Goal: Task Accomplishment & Management: Manage account settings

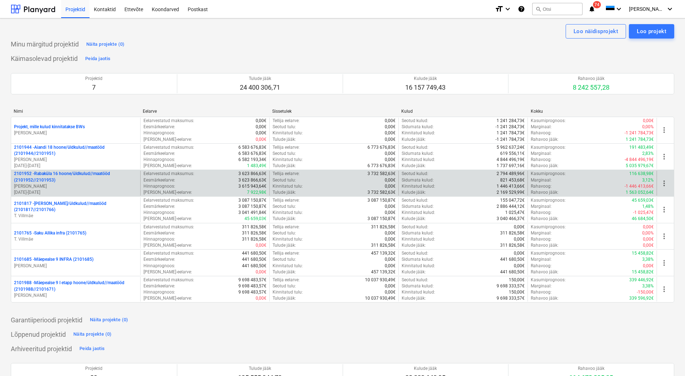
click at [64, 185] on p "[PERSON_NAME]" at bounding box center [75, 186] width 123 height 6
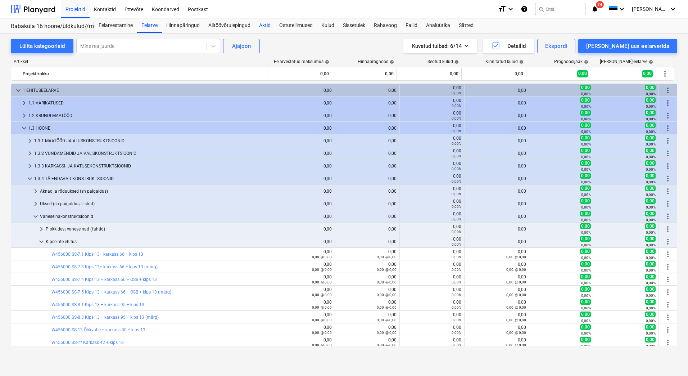
click at [268, 28] on div "Aktid" at bounding box center [265, 25] width 20 height 14
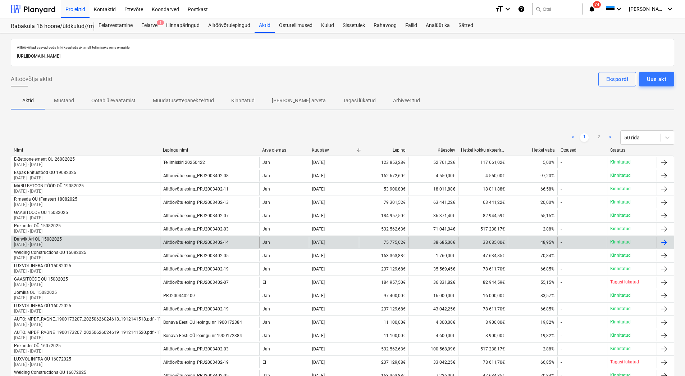
click at [86, 240] on div "Danvik Äri OÜ 15082025 01 Aug 2025 - 18 Aug 2025" at bounding box center [85, 242] width 149 height 12
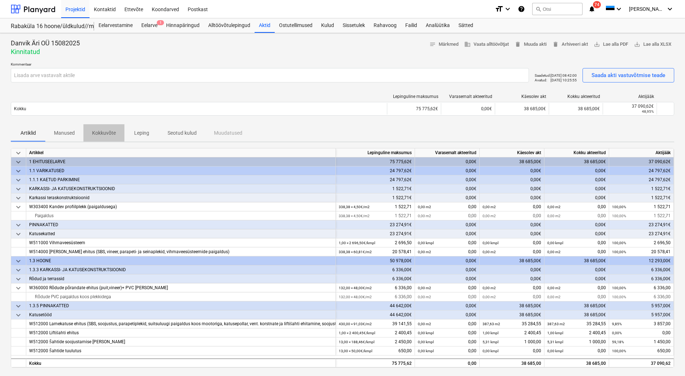
click at [110, 129] on p "Kokkuvõte" at bounding box center [104, 133] width 24 height 8
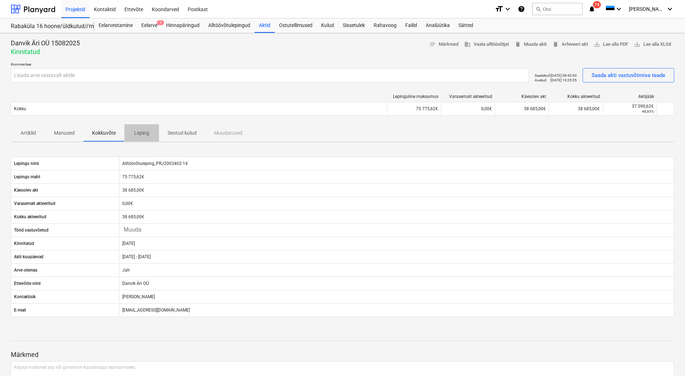
click at [142, 134] on p "Leping" at bounding box center [141, 133] width 17 height 8
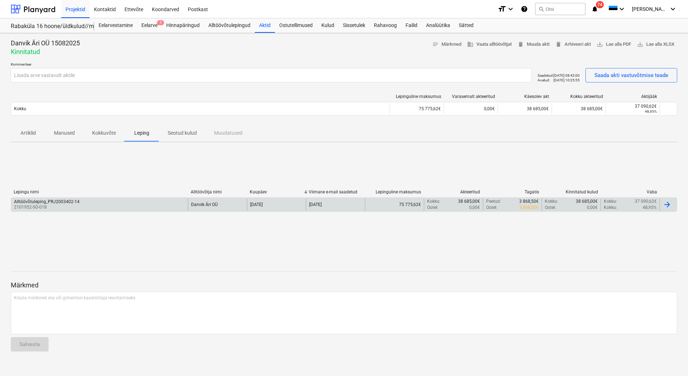
click at [115, 205] on div "Alltöövõtuleping_PRJ2003402-14 2101952-SO-018" at bounding box center [99, 204] width 177 height 12
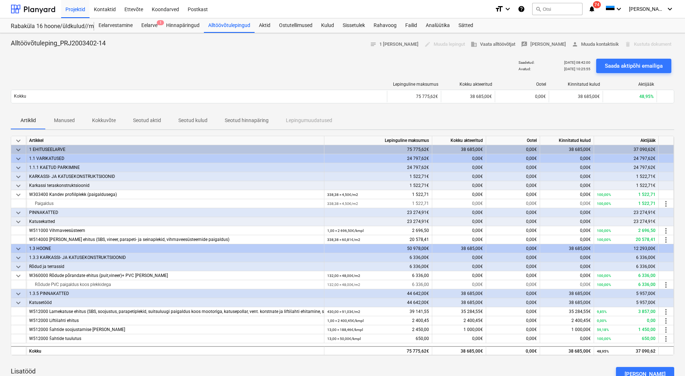
click at [92, 119] on span "Kokkuvõte" at bounding box center [103, 120] width 41 height 12
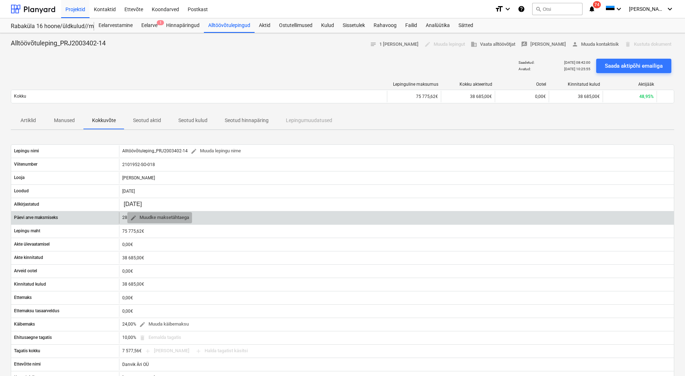
click at [134, 218] on span "edit" at bounding box center [133, 217] width 6 height 6
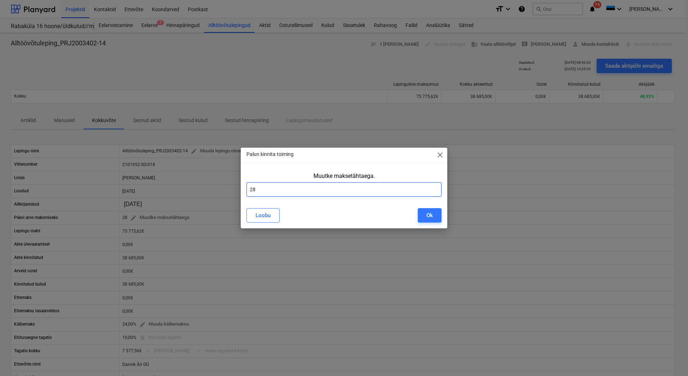
drag, startPoint x: 261, startPoint y: 190, endPoint x: 248, endPoint y: 190, distance: 12.2
click at [248, 190] on input "28" at bounding box center [343, 189] width 195 height 14
type input "10"
click at [430, 214] on div "Ok" at bounding box center [429, 215] width 6 height 9
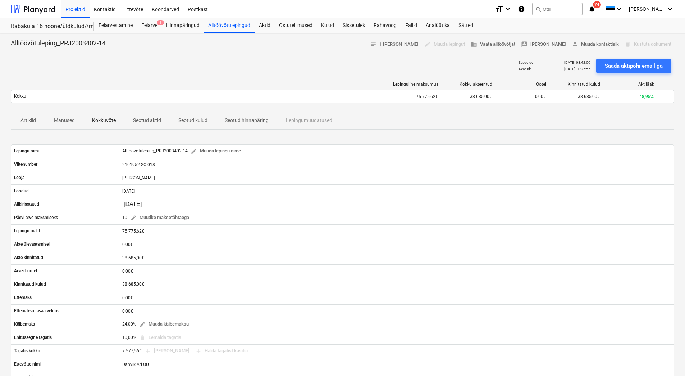
click at [142, 124] on p "Seotud aktid" at bounding box center [147, 121] width 28 height 8
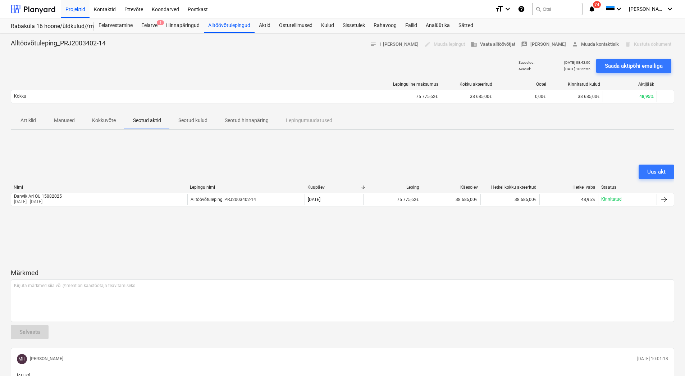
click at [189, 119] on p "Seotud kulud" at bounding box center [192, 121] width 29 height 8
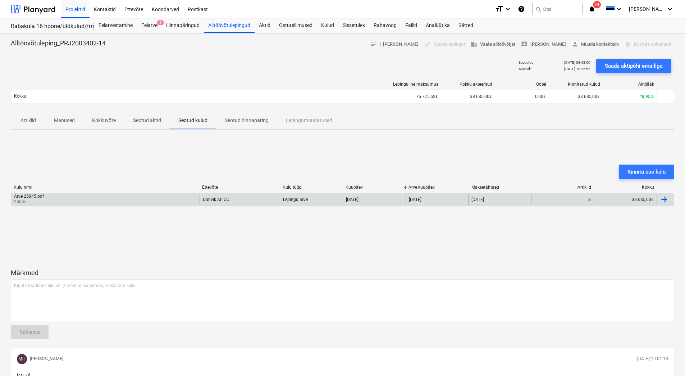
click at [122, 200] on div "Arve 25045.pdf 25045" at bounding box center [105, 200] width 189 height 12
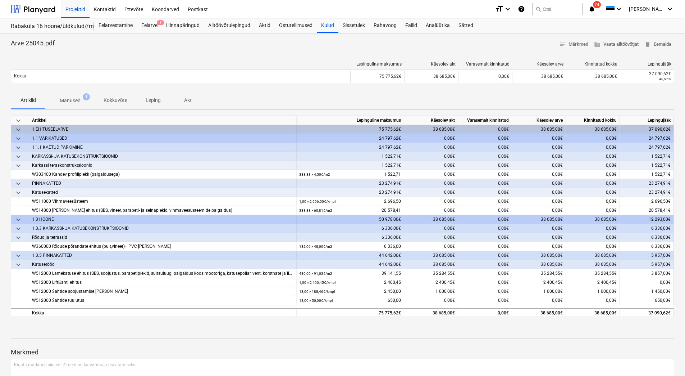
click at [6, 95] on div "Arve 25045.pdf notes Märkmed business Vaata alltöövõtjat delete Eemalda Lepingu…" at bounding box center [342, 231] width 685 height 397
click at [67, 100] on p "Manused" at bounding box center [70, 101] width 21 height 8
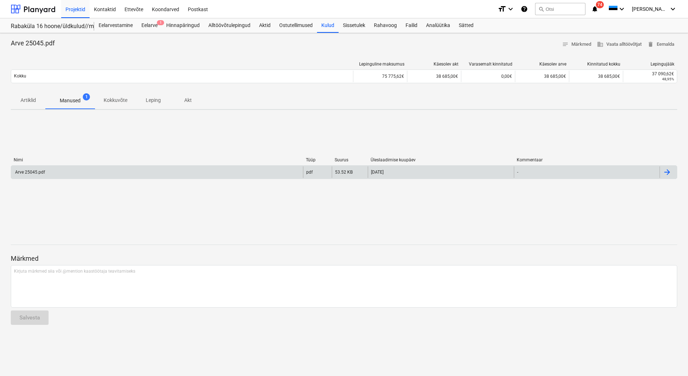
click at [104, 172] on div "Arve 25045.pdf" at bounding box center [157, 172] width 292 height 12
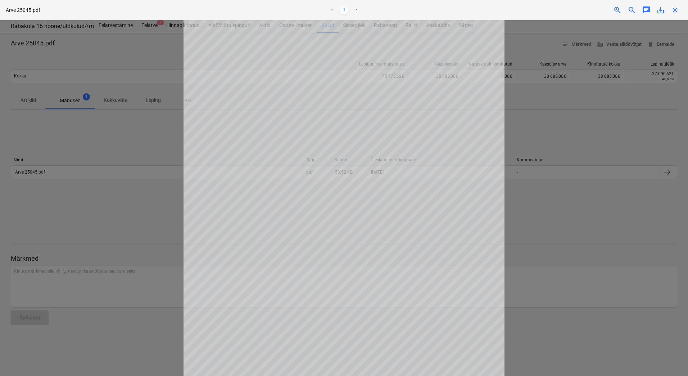
click at [162, 136] on div at bounding box center [344, 198] width 688 height 356
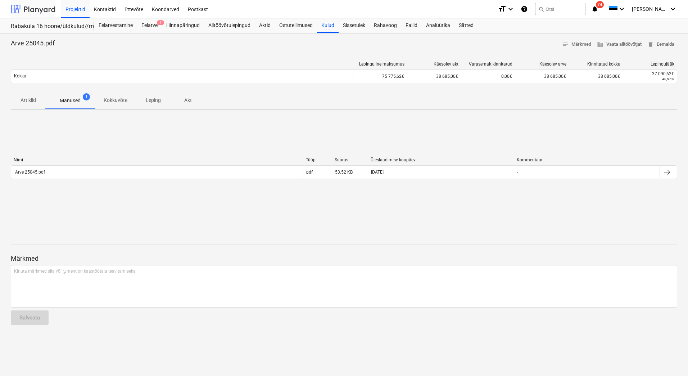
click at [33, 9] on div at bounding box center [33, 9] width 45 height 18
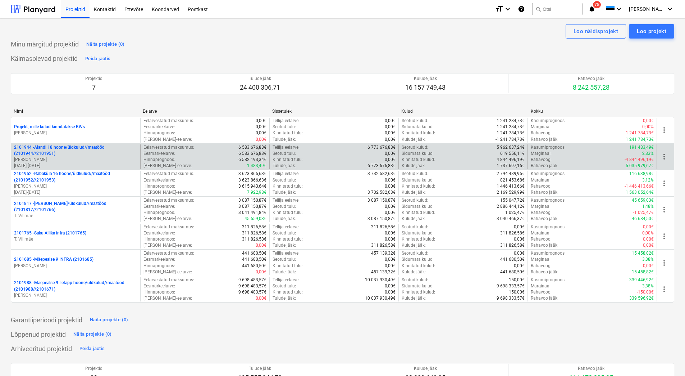
click at [71, 158] on p "[PERSON_NAME]" at bounding box center [75, 160] width 123 height 6
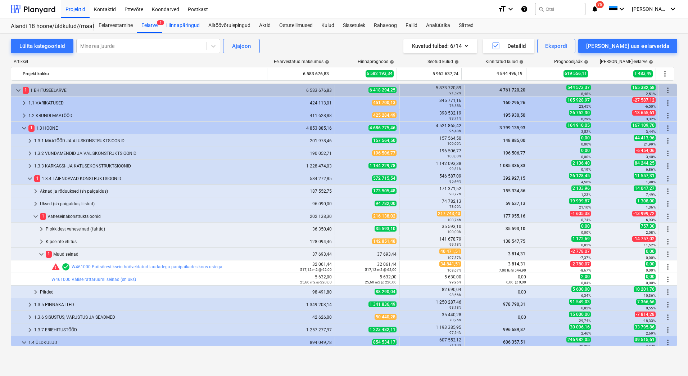
click at [189, 24] on div "Hinnapäringud" at bounding box center [183, 25] width 42 height 14
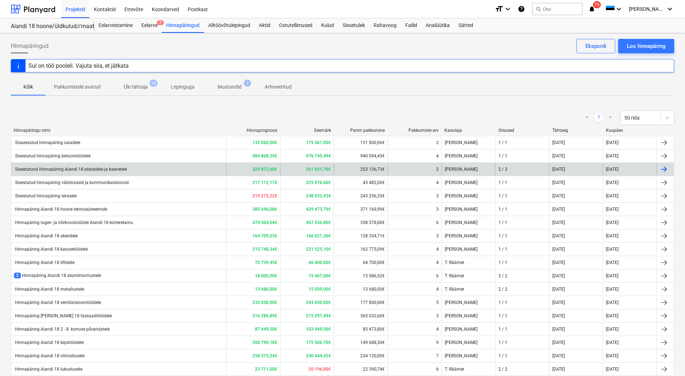
click at [181, 168] on div "Sisestatund Hinnapäring Aiandi 18 platsidele ja kaevetele" at bounding box center [118, 169] width 215 height 12
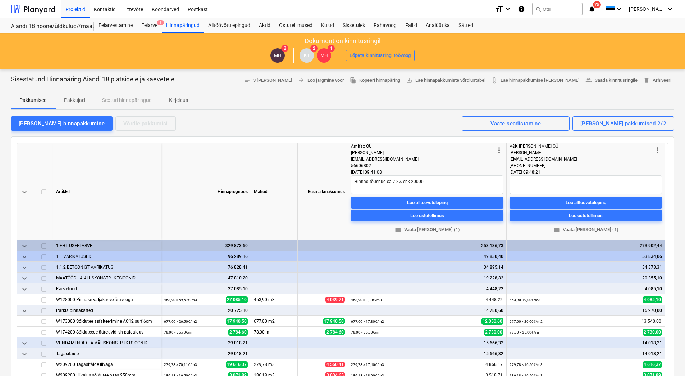
type textarea "x"
click at [352, 299] on span "edit" at bounding box center [354, 300] width 6 height 6
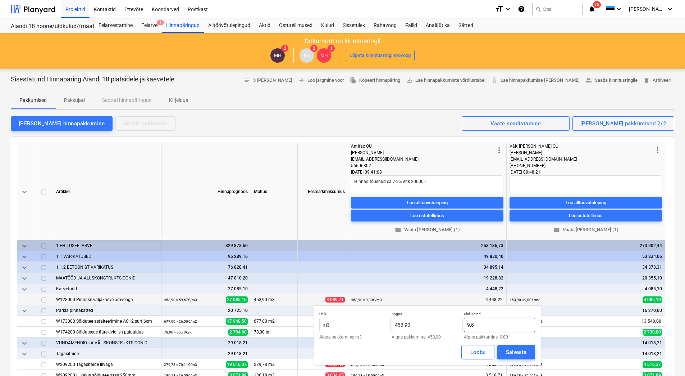
drag, startPoint x: 480, startPoint y: 325, endPoint x: 466, endPoint y: 325, distance: 13.7
click at [466, 325] on input "9,8" at bounding box center [499, 324] width 71 height 14
type input "12,00"
click at [514, 350] on div "Salvesta" at bounding box center [516, 351] width 21 height 9
type textarea "x"
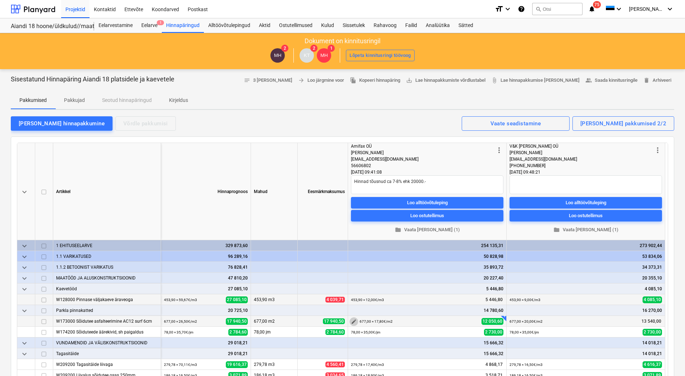
click at [352, 321] on span "edit" at bounding box center [354, 321] width 6 height 6
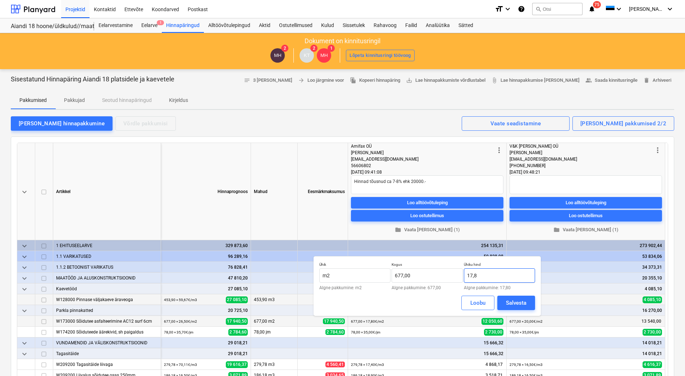
drag, startPoint x: 488, startPoint y: 277, endPoint x: 466, endPoint y: 277, distance: 21.9
click at [466, 277] on input "17,8" at bounding box center [499, 275] width 71 height 14
type input "21,00"
click at [506, 301] on div "Salvesta" at bounding box center [516, 302] width 21 height 9
type textarea "x"
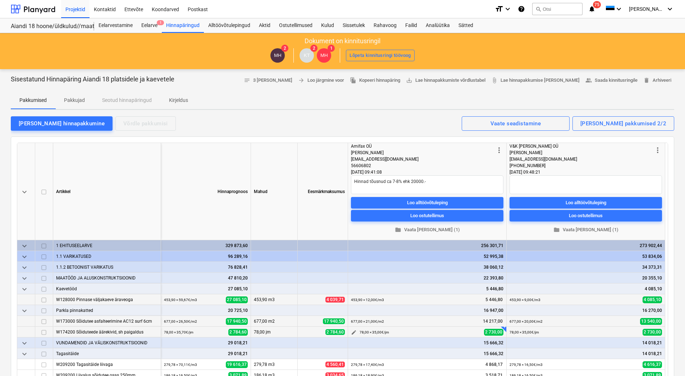
click at [355, 333] on span "edit" at bounding box center [354, 332] width 6 height 6
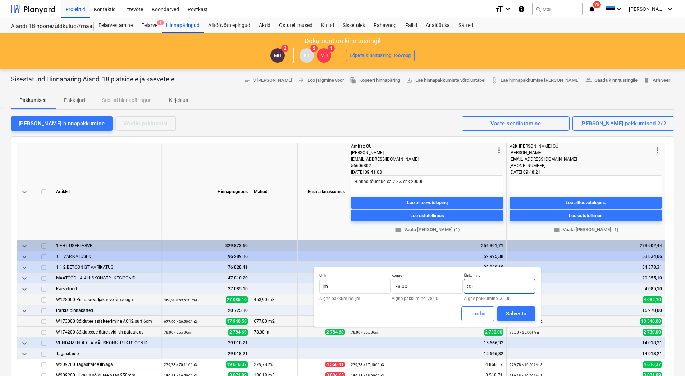
drag, startPoint x: 486, startPoint y: 286, endPoint x: 466, endPoint y: 288, distance: 19.5
click at [466, 288] on input "35" at bounding box center [499, 286] width 71 height 14
type input "39,00"
click at [516, 312] on div "Salvesta" at bounding box center [516, 313] width 21 height 9
type textarea "x"
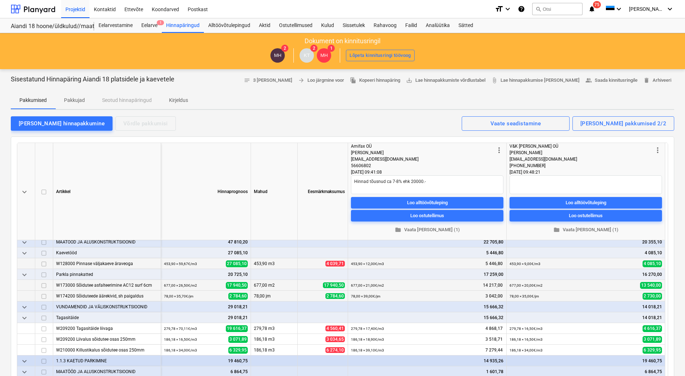
scroll to position [72, 0]
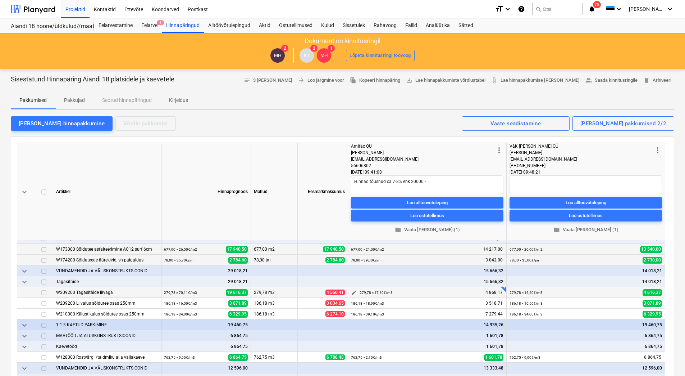
click at [356, 292] on span "edit" at bounding box center [354, 293] width 6 height 6
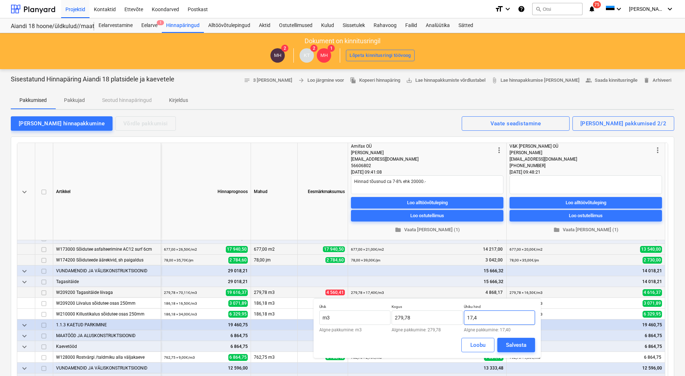
drag, startPoint x: 484, startPoint y: 316, endPoint x: 469, endPoint y: 316, distance: 14.8
click at [469, 316] on input "17,4" at bounding box center [499, 317] width 71 height 14
click at [483, 316] on input "17,4" at bounding box center [499, 317] width 71 height 14
drag, startPoint x: 483, startPoint y: 316, endPoint x: 472, endPoint y: 317, distance: 10.5
click at [472, 317] on input "17,4" at bounding box center [499, 317] width 71 height 14
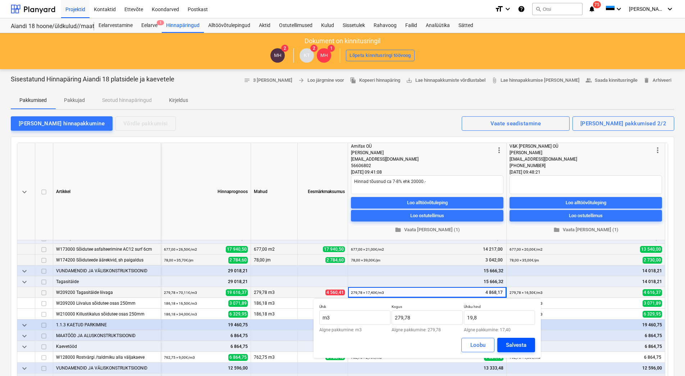
type input "19,80"
click at [508, 343] on div "Salvesta" at bounding box center [516, 344] width 21 height 9
type textarea "x"
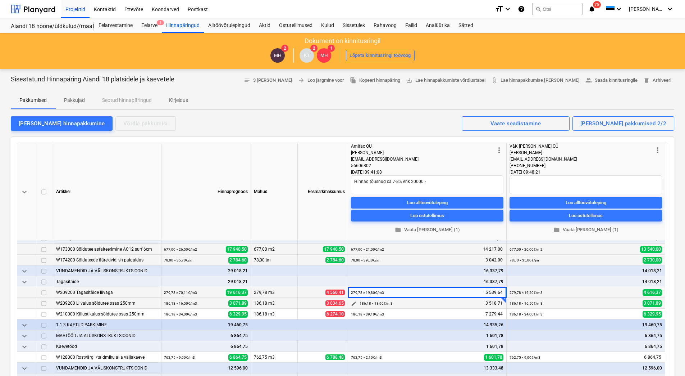
click at [353, 303] on span "edit" at bounding box center [354, 303] width 6 height 6
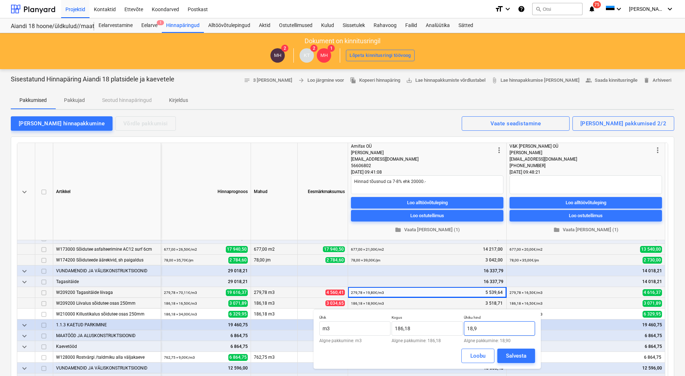
drag, startPoint x: 496, startPoint y: 329, endPoint x: 466, endPoint y: 329, distance: 29.9
click at [466, 329] on input "18,9" at bounding box center [499, 328] width 71 height 14
type input "21,20"
click at [520, 356] on div "Salvesta" at bounding box center [516, 355] width 21 height 9
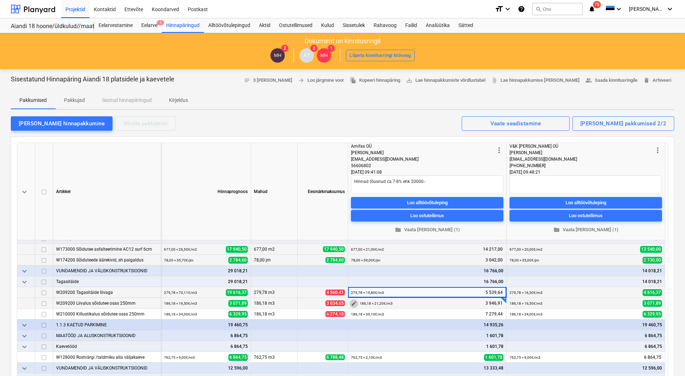
click at [355, 305] on span "edit" at bounding box center [354, 303] width 6 height 6
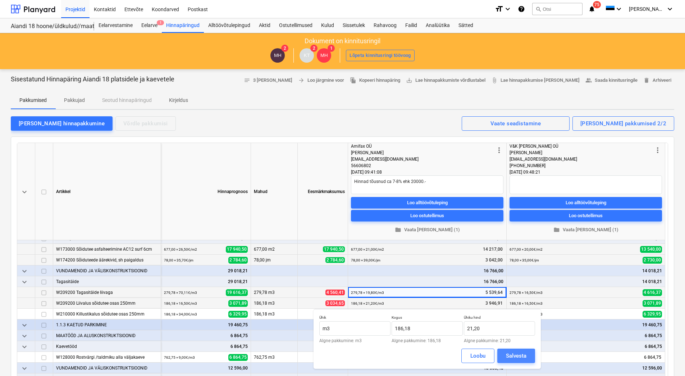
click at [510, 356] on div "Salvesta" at bounding box center [516, 355] width 21 height 9
type textarea "x"
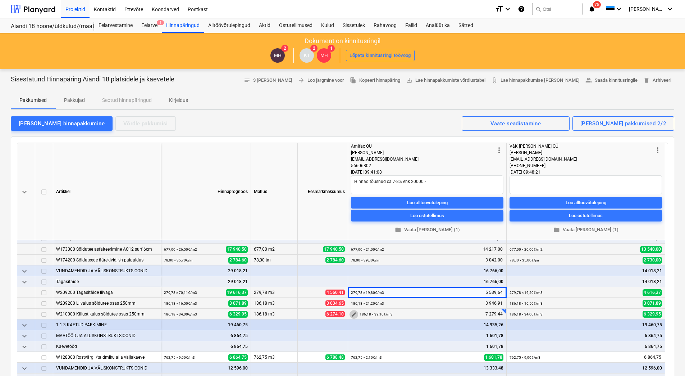
click at [351, 313] on button "edit" at bounding box center [354, 314] width 9 height 9
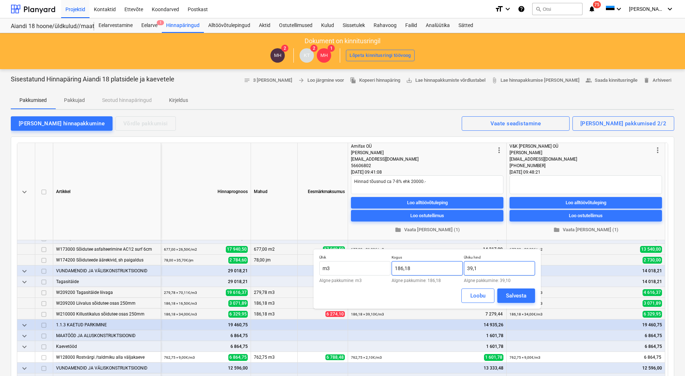
drag, startPoint x: 485, startPoint y: 268, endPoint x: 463, endPoint y: 269, distance: 22.0
click at [463, 269] on div "Ühik m3 Algne pakkumine: m3 Kogus 186,18 Algne pakkumine: 186,18 Ühiku hind 39,…" at bounding box center [428, 269] width 216 height 28
type input "43,50"
click at [525, 296] on div "Salvesta" at bounding box center [516, 295] width 21 height 9
type textarea "x"
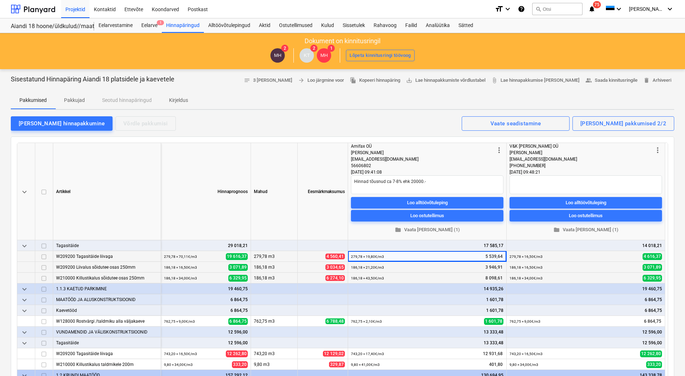
scroll to position [144, 0]
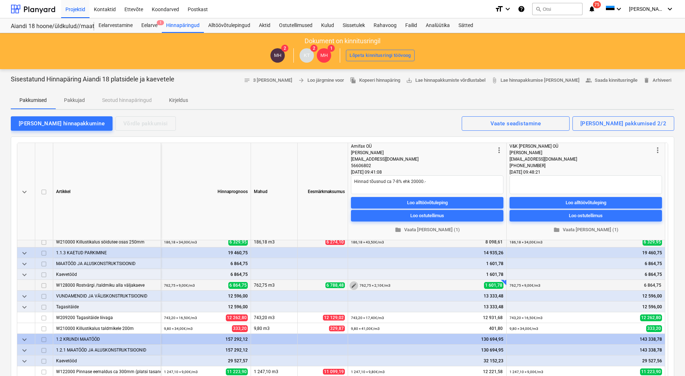
click at [355, 285] on span "edit" at bounding box center [354, 285] width 6 height 6
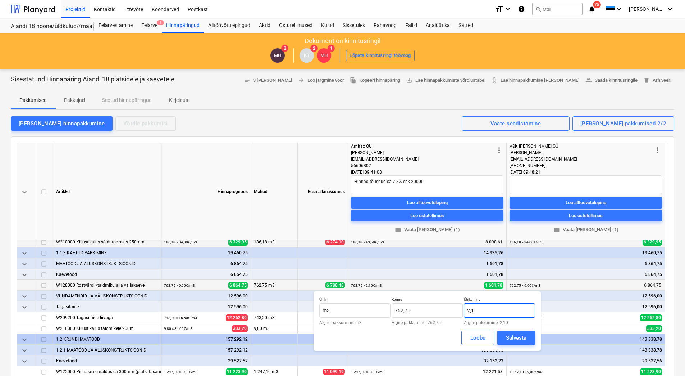
drag, startPoint x: 481, startPoint y: 312, endPoint x: 465, endPoint y: 312, distance: 16.2
click at [465, 312] on input "2,1" at bounding box center [499, 310] width 71 height 14
type input "2,80"
click at [523, 332] on button "Salvesta" at bounding box center [517, 337] width 38 height 14
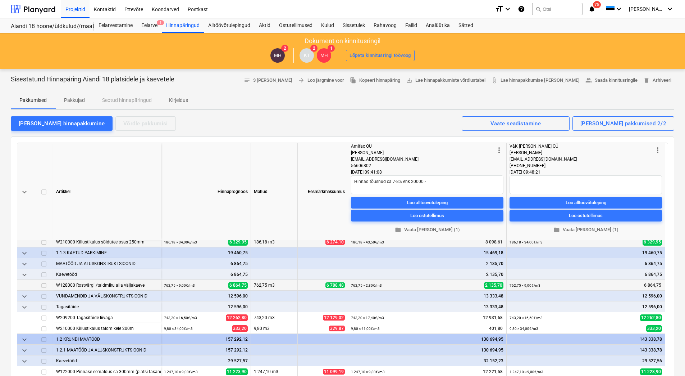
click at [517, 337] on div "143 338,78" at bounding box center [586, 339] width 153 height 11
type textarea "x"
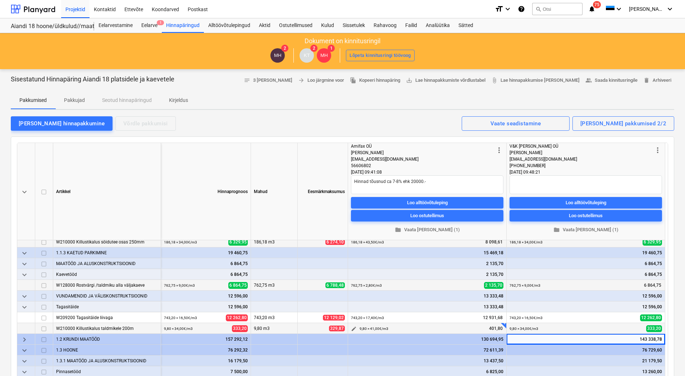
scroll to position [200, 0]
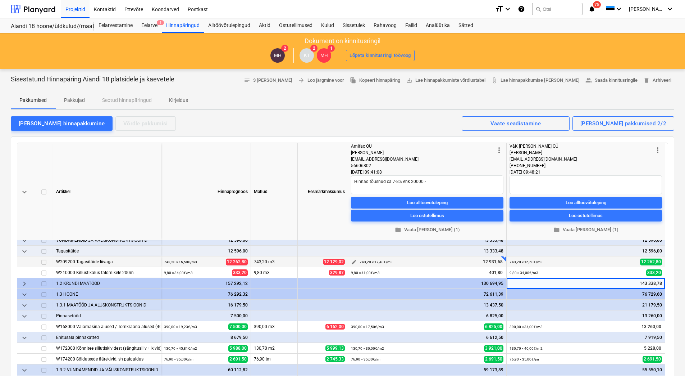
click at [354, 263] on span "edit" at bounding box center [354, 262] width 6 height 6
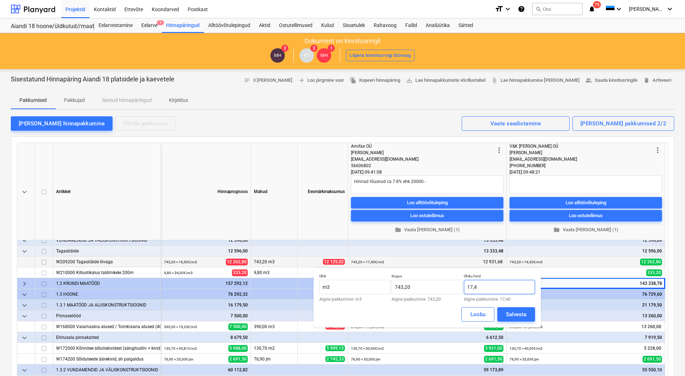
drag, startPoint x: 492, startPoint y: 290, endPoint x: 465, endPoint y: 290, distance: 27.0
click at [465, 290] on input "17,4" at bounding box center [499, 287] width 71 height 14
type input "19,80"
click at [508, 311] on div "Salvesta" at bounding box center [516, 313] width 21 height 9
type textarea "x"
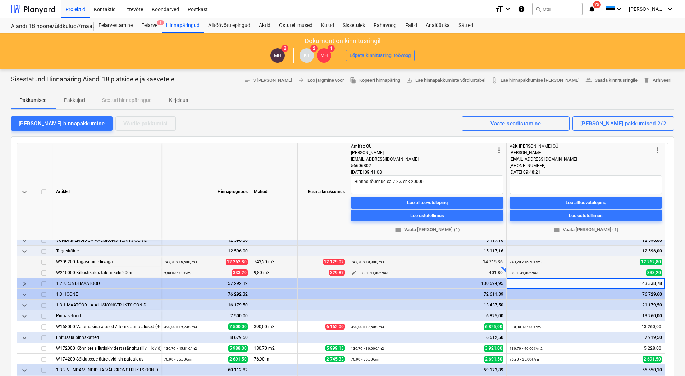
click at [353, 272] on span "edit" at bounding box center [354, 273] width 6 height 6
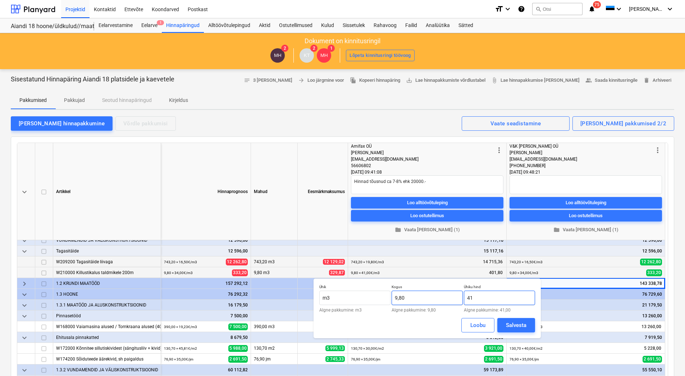
drag, startPoint x: 486, startPoint y: 299, endPoint x: 463, endPoint y: 300, distance: 23.0
click at [463, 300] on div "Ühik m3 Algne pakkumine: m3 Kogus 9,80 Algne pakkumine: 9,80 Ühiku hind 41 Algn…" at bounding box center [428, 298] width 216 height 28
type input "45,20"
click at [512, 325] on div "Salvesta" at bounding box center [516, 324] width 21 height 9
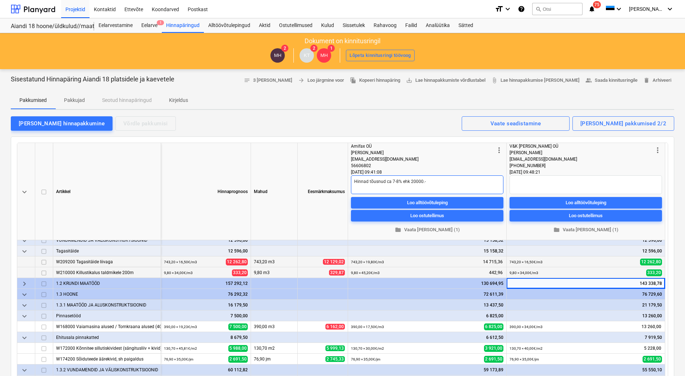
click at [360, 190] on textarea "Hinnad tõusnud ca 7-8% ehk 20000.-" at bounding box center [427, 184] width 153 height 19
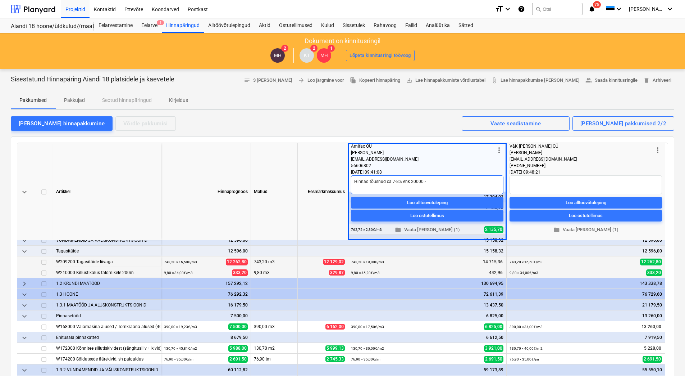
click at [434, 184] on textarea "Hinnad tõusnud ca 7-8% ehk 20000.-" at bounding box center [427, 184] width 153 height 19
type textarea "x"
type textarea "Hinnad tõusnud ca 7-8% ehk 20000.-"
type textarea "x"
type textarea "Hinnad tõusnud ca 7-8% ehk 20000.- I"
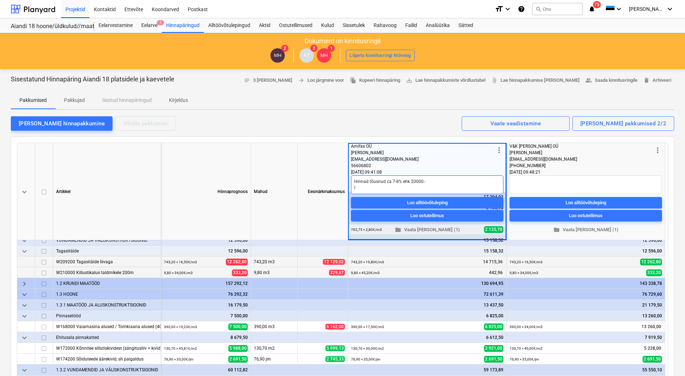
type textarea "x"
type textarea "Hinnad tõusnud ca 7-8% ehk 20000.- In"
type textarea "x"
type textarea "Hinnad tõusnud ca 7-8% ehk 20000.- Inf"
type textarea "x"
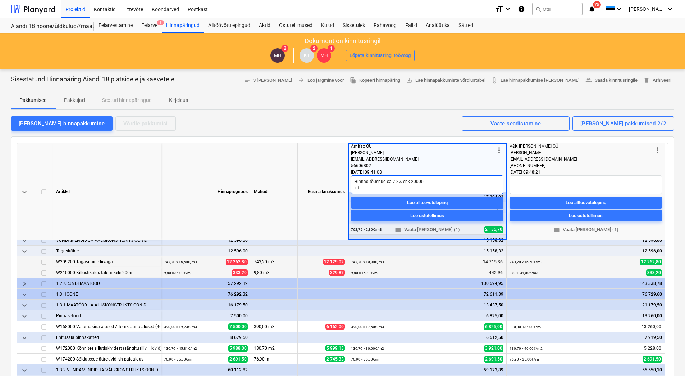
type textarea "Hinnad tõusnud ca 7-8% ehk 20000.- Info"
type textarea "x"
type textarea "Hinnad tõusnud ca 7-8% ehk 20000.- Info"
type textarea "x"
type textarea "Hinnad tõusnud ca 7-8% ehk 20000.- Info p"
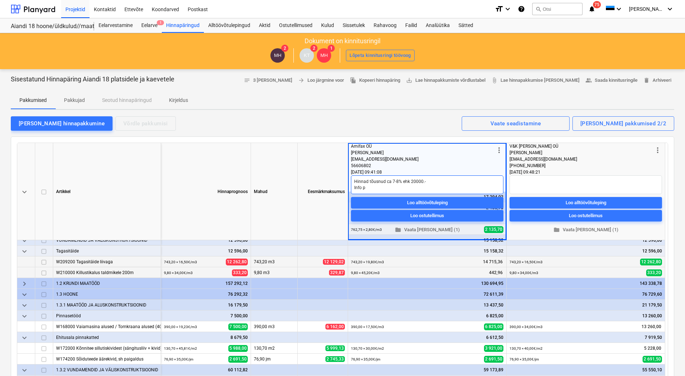
type textarea "x"
type textarea "Hinnad tõusnud ca 7-8% ehk 20000.- Info pär"
type textarea "x"
type textarea "Hinnad tõusnud ca 7-8% ehk 20000.- Info pä"
type textarea "x"
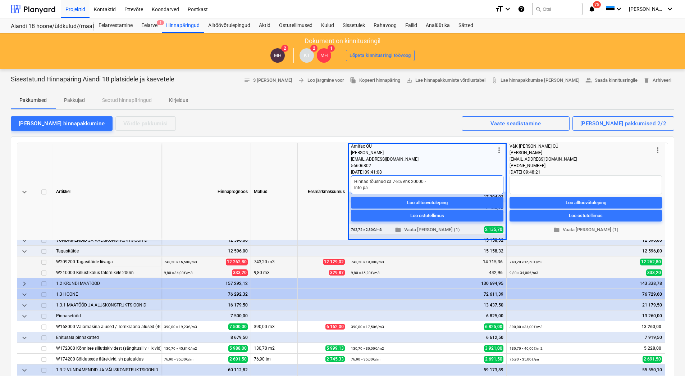
type textarea "Hinnad tõusnud ca 7-8% ehk 20000.- Info p"
type textarea "x"
type textarea "Hinnad tõusnud ca 7-8% ehk 20000.- Info"
type textarea "x"
type textarea "Hinnad tõusnud ca 7-8% ehk 20000.- Info"
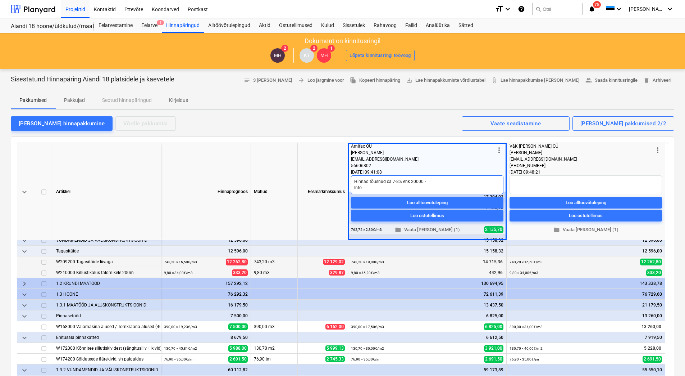
type textarea "x"
type textarea "Hinnad tõusnud ca 7-8% ehk 20000.- Inf"
type textarea "x"
type textarea "Hinnad tõusnud ca 7-8% ehk 20000.- In"
type textarea "x"
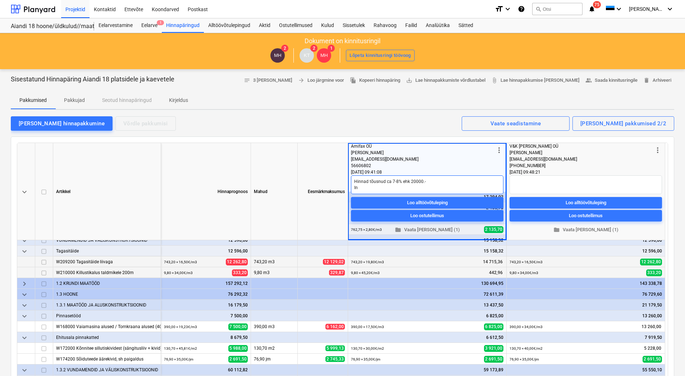
type textarea "Hinnad tõusnud ca 7-8% ehk 20000.- I"
type textarea "x"
type textarea "Hinnad tõusnud ca 7-8% ehk 20000.-"
type textarea "x"
type textarea "Hinnad tõusnud ca 7-8% ehk 20000.- H"
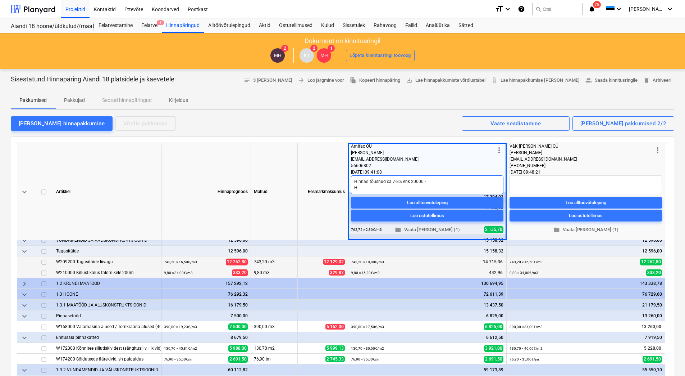
type textarea "x"
type textarea "Hinnad tõusnud ca 7-8% ehk 20000.- Hi"
type textarea "x"
type textarea "Hinnad tõusnud ca 7-8% ehk 20000.- Hin"
type textarea "x"
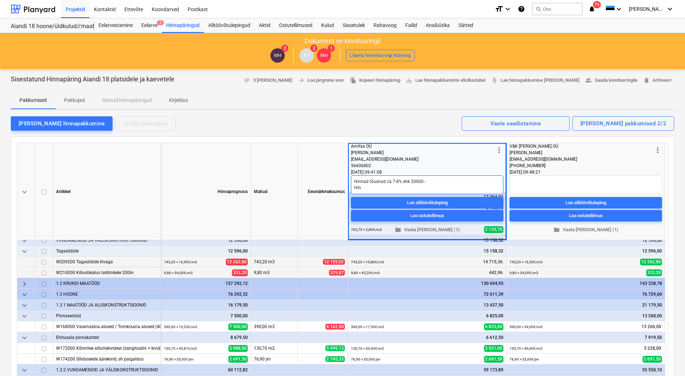
type textarea "Hinnad tõusnud ca 7-8% ehk 20000.- [PERSON_NAME]"
type textarea "x"
type textarea "Hinnad tõusnud ca 7-8% ehk 20000.- Hinnat"
type textarea "x"
type textarea "Hinnad tõusnud ca 7-8% ehk 20000.- Hinnatõ"
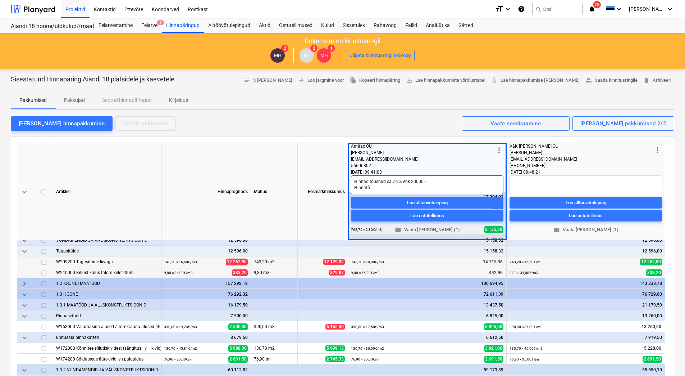
type textarea "x"
type textarea "Hinnad tõusnud ca 7-8% ehk 20000.- Hinnatõu"
type textarea "x"
type textarea "Hinnad tõusnud ca 7-8% ehk 20000.- Hinnatõus"
type textarea "x"
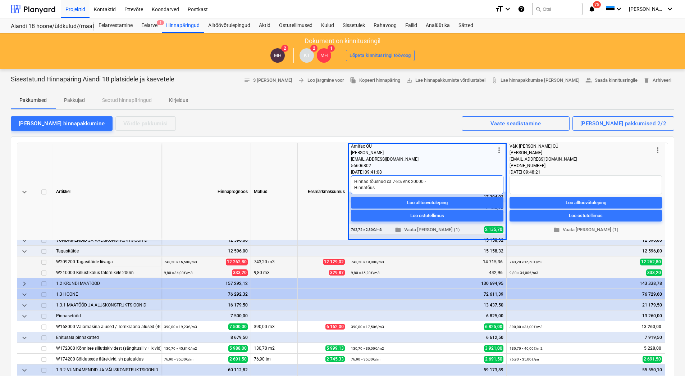
type textarea "Hinnad tõusnud ca 7-8% ehk 20000.- Hinnatõusu"
type textarea "x"
type textarea "Hinnad tõusnud ca 7-8% ehk 20000.- Hinnatõusu"
type textarea "x"
type textarea "Hinnad tõusnud ca 7-8% ehk 20000.- Hinnatõusu i"
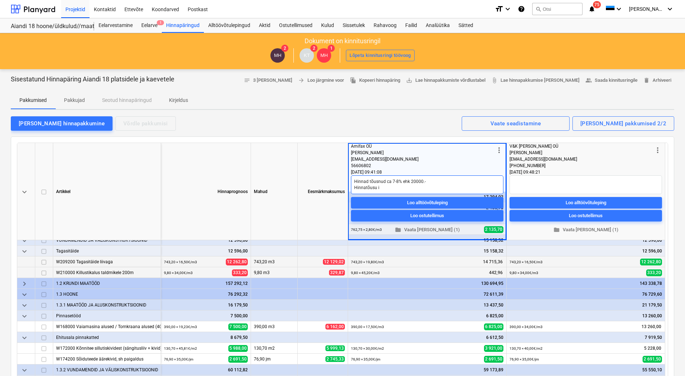
type textarea "x"
type textarea "Hinnad tõusnud ca 7-8% ehk 20000.- Hinnatõusu in"
type textarea "x"
type textarea "Hinnad tõusnud ca 7-8% ehk 20000.- Hinnatõusu in"
type textarea "x"
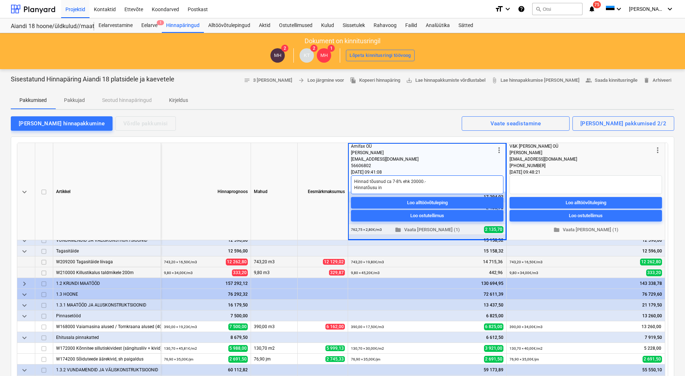
type textarea "Hinnad tõusnud ca 7-8% ehk 20000.- Hinnatõusu in f"
type textarea "x"
type textarea "Hinnad tõusnud ca 7-8% ehk 20000.- Hinnatõusu in fo"
type textarea "x"
type textarea "Hinnad tõusnud ca 7-8% ehk 20000.- Hinnatõusu in fo"
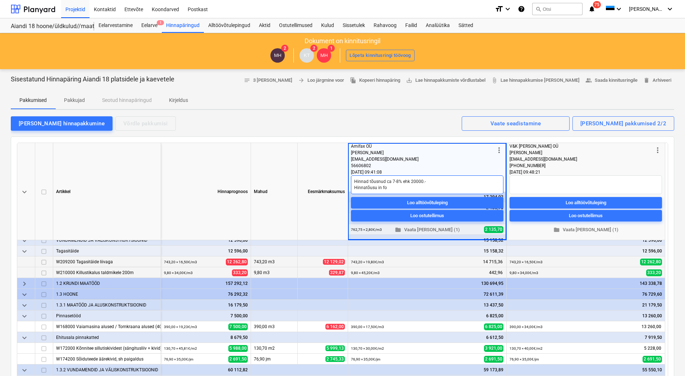
type textarea "x"
type textarea "Hinnad tõusnud ca 7-8% ehk 20000.- Hinnatõusu in fo a"
type textarea "x"
type textarea "Hinnad tõusnud ca 7-8% ehk 20000.- Hinnatõusu in fo an"
type textarea "x"
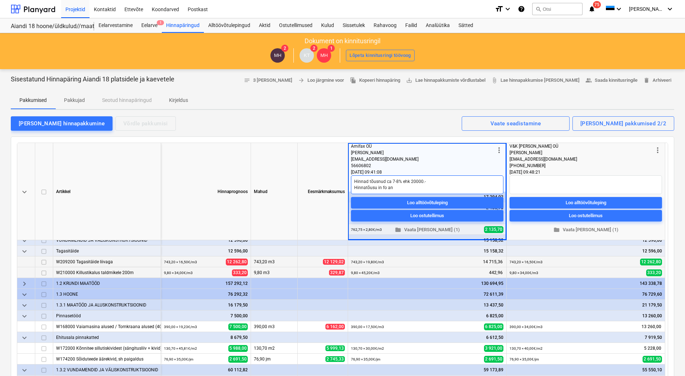
type textarea "Hinnad tõusnud ca 7-8% ehk 20000.- Hinnatõusu in fo ant"
type textarea "x"
type textarea "Hinnad tõusnud ca 7-8% ehk 20000.- Hinnatõusu in fo anti"
type textarea "x"
type textarea "Hinnad tõusnud ca 7-8% ehk 20000.- Hinnatõusu in fo anti"
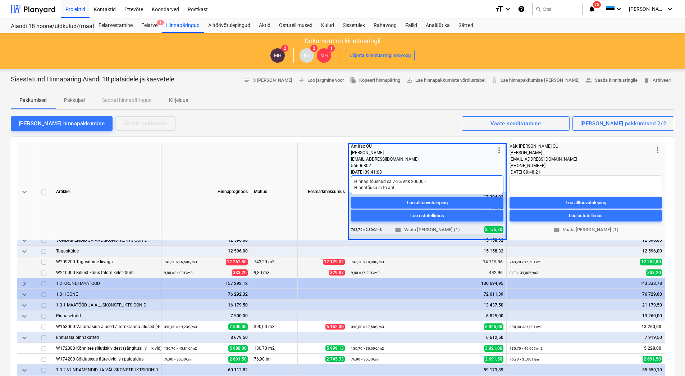
type textarea "x"
type textarea "Hinnad tõusnud ca 7-8% ehk 20000.- Hinnatõusu in fo anti t"
type textarea "x"
type textarea "Hinnad tõusnud ca 7-8% ehk 20000.- Hinnatõusu in fo anti te"
type textarea "x"
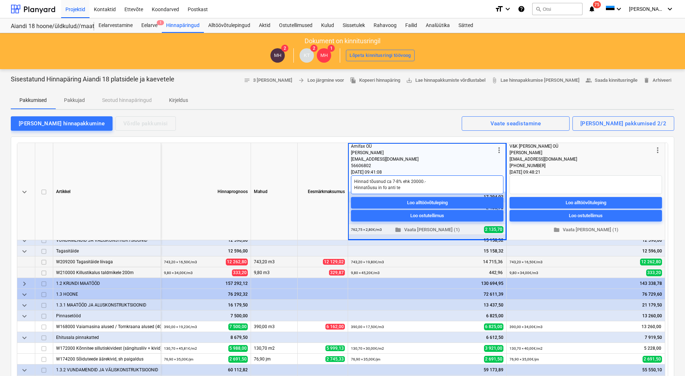
type textarea "Hinnad tõusnud ca 7-8% ehk 20000.- Hinnatõusu in fo anti tel"
type textarea "x"
type textarea "Hinnad tõusnud ca 7-8% ehk 20000.- Hinnatõusu in fo anti tele"
type textarea "x"
type textarea "Hinnad tõusnud ca 7-8% ehk 20000.- Hinnatõusu in fo anti telef"
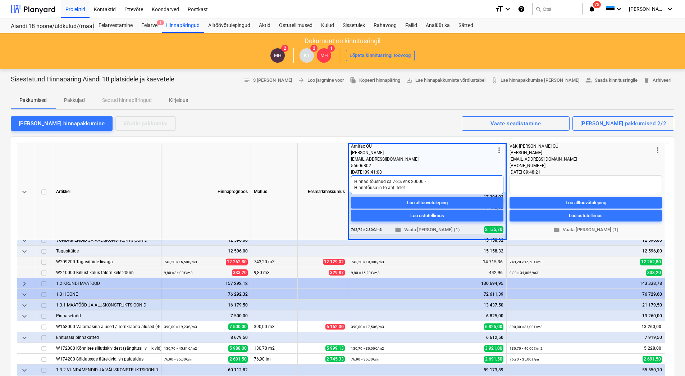
type textarea "x"
type textarea "Hinnad tõusnud ca 7-8% ehk 20000.- Hinnatõusu in fo anti telefo"
type textarea "x"
type textarea "Hinnad tõusnud ca 7-8% ehk 20000.- Hinnatõusu in fo anti telefon"
type textarea "x"
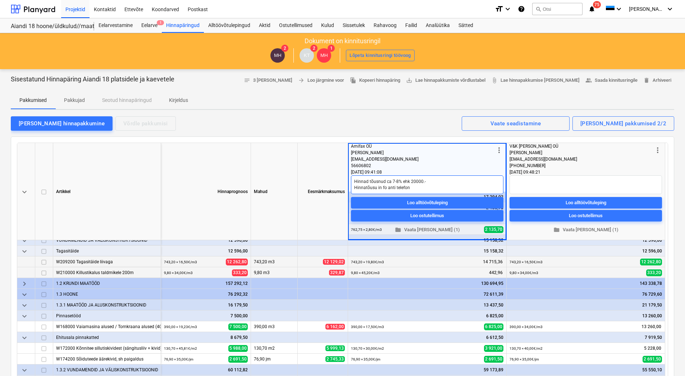
type textarea "Hinnad tõusnud ca 7-8% ehk 20000.- Hinnatõusu in fo anti telefoni"
type textarea "x"
type textarea "Hinnad tõusnud ca 7-8% ehk 20000.- Hinnatõusu in fo anti telefoni"
type textarea "x"
type textarea "Hinnad tõusnud ca 7-8% ehk 20000.- Hinnatõusu in fo anti telefoni v"
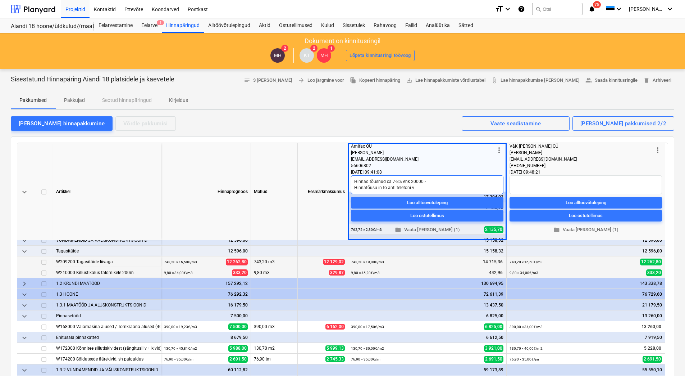
type textarea "x"
type textarea "Hinnad tõusnud ca 7-8% ehk 20000.- Hinnatõusu in fo anti telefoni ve"
type textarea "x"
type textarea "Hinnad tõusnud ca 7-8% ehk 20000.- Hinnatõusu in fo anti telefoni vest"
type textarea "x"
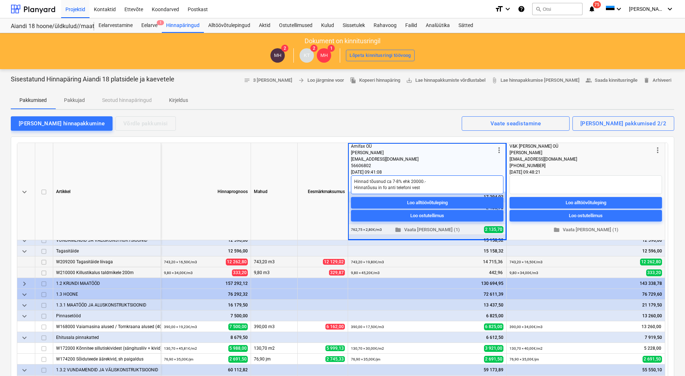
type textarea "Hinnad tõusnud ca 7-8% ehk 20000.- Hinnatõusu in fo anti telefoni vestl"
type textarea "x"
type textarea "Hinnad tõusnud ca 7-8% ehk 20000.- Hinnatõusu in fo anti telefoni vestlu"
type textarea "x"
type textarea "Hinnad tõusnud ca 7-8% ehk 20000.- Hinnatõusu in fo anti telefoni vestlus"
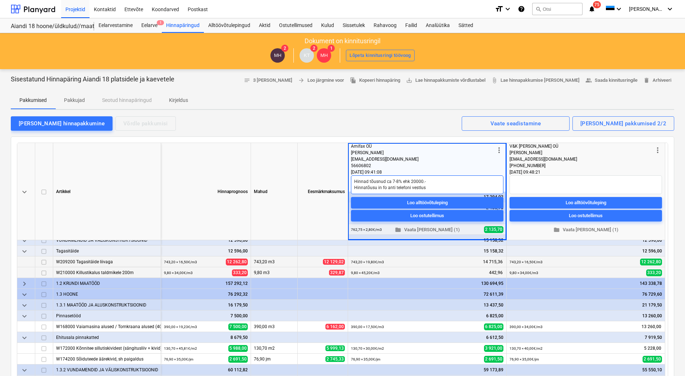
type textarea "x"
type textarea "Hinnad tõusnud ca 7-8% ehk 20000.- Hinnatõusu in fo anti telefoni vestluse"
type textarea "x"
type textarea "Hinnad tõusnud ca 7-8% ehk 20000.- Hinnatõusu in fo anti telefoni vestluse"
type textarea "x"
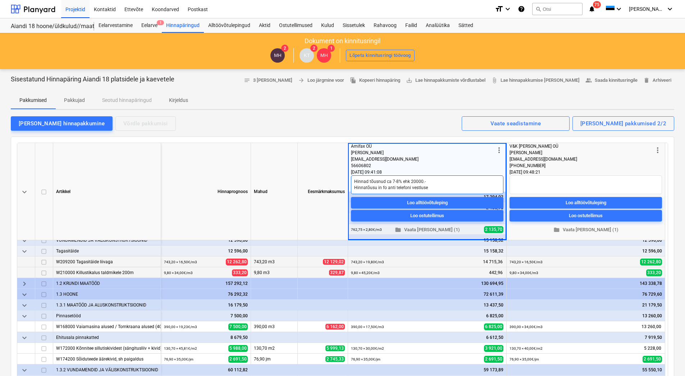
type textarea "Hinnad tõusnud ca 7-8% ehk 20000.- Hinnatõusu in fo anti telefoni vestluse k"
type textarea "x"
type textarea "Hinnad tõusnud ca 7-8% ehk 20000.- Hinnatõusu in fo anti telefoni vestluse kä"
type textarea "x"
type textarea "Hinnad tõusnud ca 7-8% ehk 20000.- Hinnatõusu in fo anti telefoni vestluse käi"
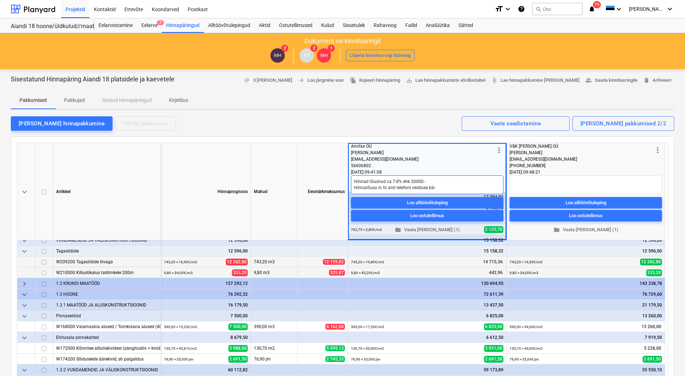
type textarea "x"
type textarea "Hinnad tõusnud ca 7-8% ehk 20000.- Hinnatõusu in fo anti telefoni vestluse käig"
type textarea "x"
type textarea "Hinnad tõusnud ca 7-8% ehk 20000.- Hinnatõusu in fo anti telefoni vestluse käigu"
type textarea "x"
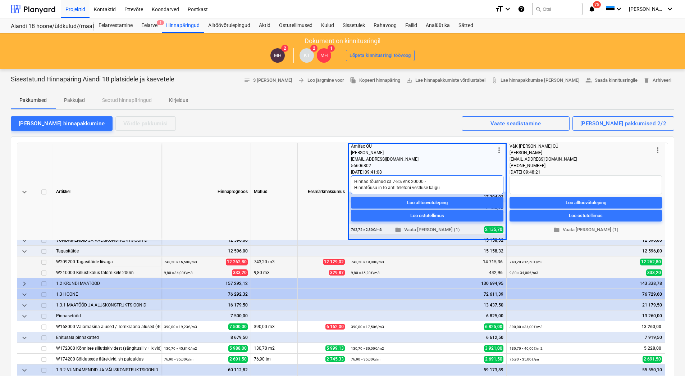
type textarea "Hinnad tõusnud ca 7-8% ehk 20000.- Hinnatõusu in fo anti telefoni vestluse käig…"
type textarea "x"
type textarea "Hinnad tõusnud ca 7-8% ehk 20000.- Hinnatõusu in fo anti telefoni vestluse käig…"
type textarea "x"
type textarea "Hinnad tõusnud ca 7-8% ehk 20000.- Hinnatõusu in fo anti telefoni vestluse käig…"
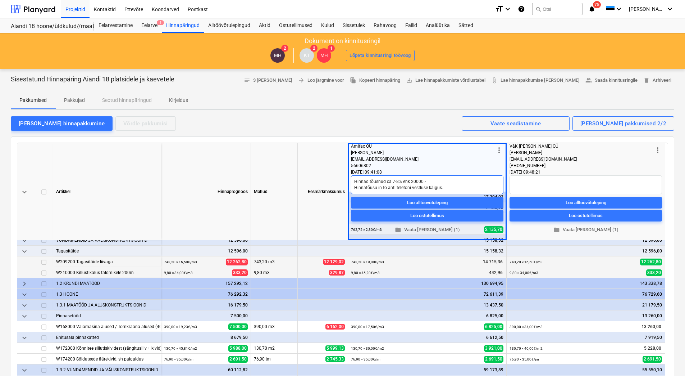
type textarea "x"
type textarea "Hinnad tõusnud ca 7-8% ehk 20000.- Hinnatõusu in fo anti telefoni vestluse käig…"
type textarea "x"
type textarea "Hinnad tõusnud ca 7-8% ehk 20000.- Hinnatõusu in fo anti telefoni vestluse käig…"
type textarea "x"
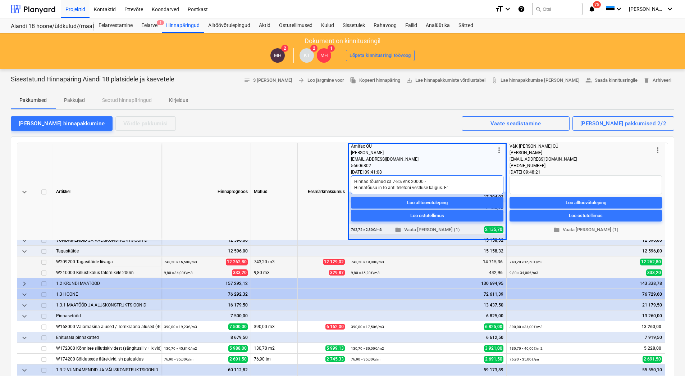
type textarea "Hinnad tõusnud ca 7-8% ehk 20000.- Hinnatõusu in fo anti telefoni vestluse käig…"
type textarea "x"
type textarea "Hinnad tõusnud ca 7-8% ehk 20000.- Hinnatõusu in fo anti telefoni vestluse käig…"
type textarea "x"
type textarea "Hinnad tõusnud ca 7-8% ehk 20000.- Hinnatõusu in fo anti telefoni vestluse käig…"
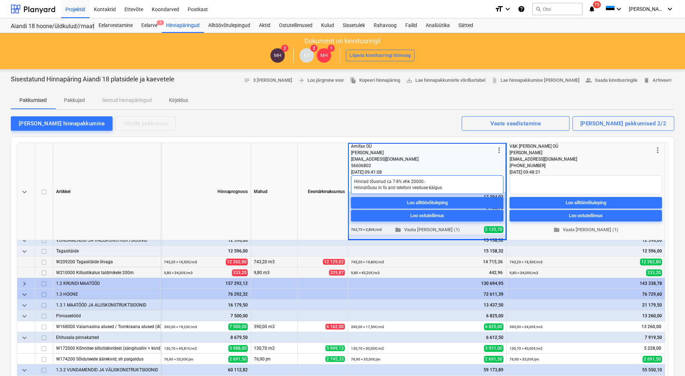
type textarea "x"
type textarea "Hinnad tõusnud ca 7-8% ehk 20000.- Hinnatõusu in fo anti telefoni vestluse käig…"
type textarea "x"
type textarea "Hinnad tõusnud ca 7-8% ehk 20000.- Hinnatõusu in fo anti telefoni vestluse käig…"
type textarea "x"
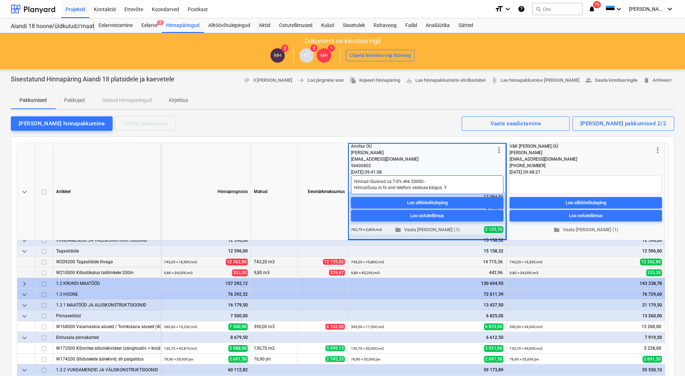
type textarea "Hinnad tõusnud ca 7-8% ehk 20000.- Hinnatõusu in fo anti telefoni vestluse käig…"
type textarea "x"
type textarea "Hinnad tõusnud ca 7-8% ehk 20000.- Hinnatõusu in fo anti telefoni vestluse käig…"
type textarea "x"
type textarea "Hinnad tõusnud ca 7-8% ehk 20000.- Hinnatõusu in fo anti telefoni vestluse käig…"
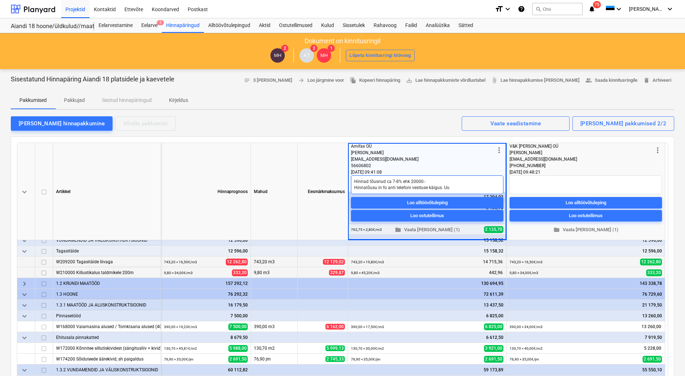
type textarea "x"
type textarea "Hinnad tõusnud ca 7-8% ehk 20000.- Hinnatõusu in fo anti telefoni vestluse käig…"
type textarea "x"
type textarea "Hinnad tõusnud ca 7-8% ehk 20000.- Hinnatõusu in fo anti telefoni vestluse käig…"
type textarea "x"
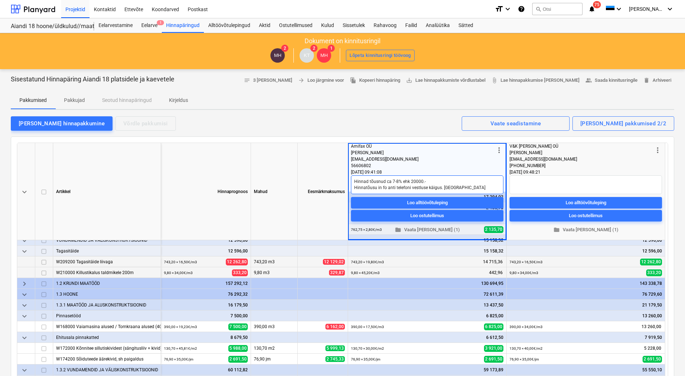
type textarea "Hinnad tõusnud ca 7-8% ehk 20000.- Hinnatõusu in fo anti telefoni vestluse käig…"
type textarea "x"
type textarea "Hinnad tõusnud ca 7-8% ehk 20000.- Hinnatõusu in fo anti telefoni vestluse käig…"
type textarea "x"
type textarea "Hinnad tõusnud ca 7-8% ehk 20000.- Hinnatõusu in fo anti telefoni vestluse käig…"
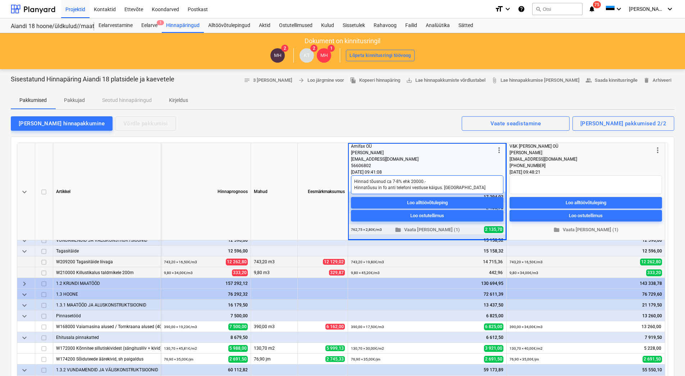
type textarea "x"
type textarea "Hinnad tõusnud ca 7-8% ehk 20000.- Hinnatõusu in fo anti telefoni vestluse käig…"
type textarea "x"
type textarea "Hinnad tõusnud ca 7-8% ehk 20000.- Hinnatõusu in fo anti telefoni vestluse käig…"
type textarea "x"
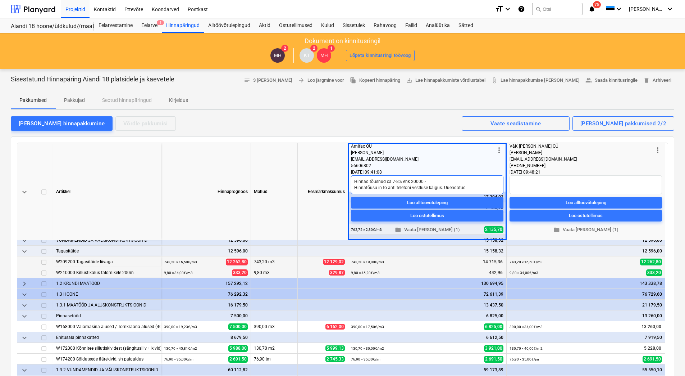
type textarea "Hinnad tõusnud ca 7-8% ehk 20000.- Hinnatõusu in fo anti telefoni vestluse käig…"
type textarea "x"
type textarea "Hinnad tõusnud ca 7-8% ehk 20000.- Hinnatõusu in fo anti telefoni vestluse käig…"
type textarea "x"
type textarea "Hinnad tõusnud ca 7-8% ehk 20000.- Hinnatõusu in fo anti telefoni vestluse käig…"
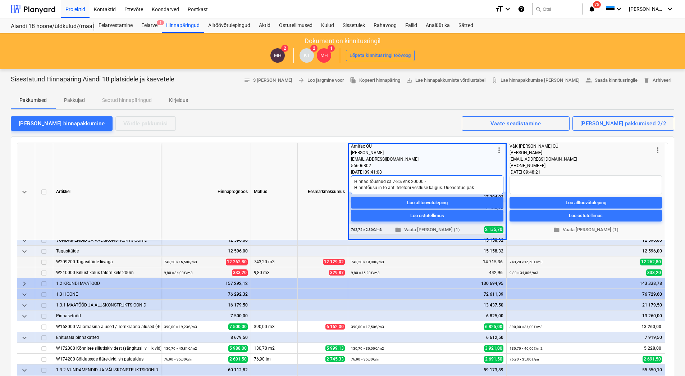
type textarea "x"
type textarea "Hinnad tõusnud ca 7-8% ehk 20000.- Hinnatõusu in fo anti telefoni vestluse käig…"
type textarea "x"
type textarea "Hinnad tõusnud ca 7-8% ehk 20000.- Hinnatõusu in fo anti telefoni vestluse käig…"
type textarea "x"
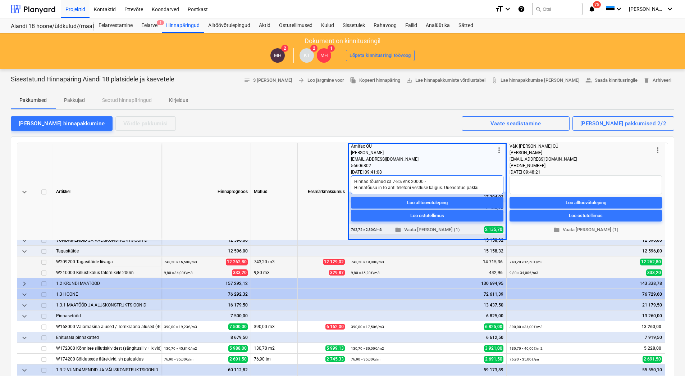
type textarea "Hinnad tõusnud ca 7-8% ehk 20000.- Hinnatõusu in fo anti telefoni vestluse käig…"
type textarea "x"
type textarea "Hinnad tõusnud ca 7-8% ehk 20000.- Hinnatõusu in fo anti telefoni vestluse käig…"
type textarea "x"
type textarea "Hinnad tõusnud ca 7-8% ehk 20000.- Hinnatõusu in fo anti telefoni vestluse käig…"
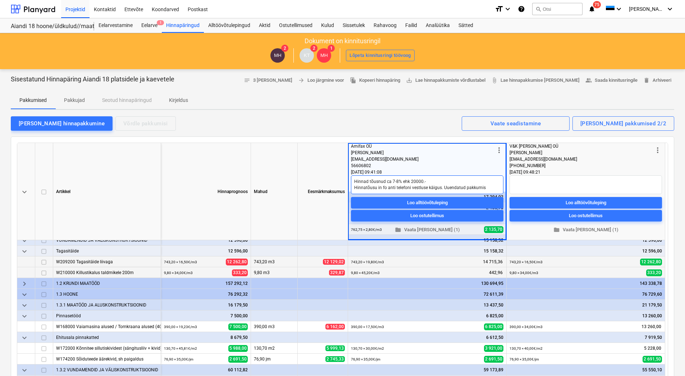
type textarea "x"
type textarea "Hinnad tõusnud ca 7-8% ehk 20000.- Hinnatõusu in fo anti telefoni vestluse käig…"
type textarea "x"
type textarea "Hinnad tõusnud ca 7-8% ehk 20000.- Hinnatõusu in fo anti telefoni vestluse käig…"
type textarea "x"
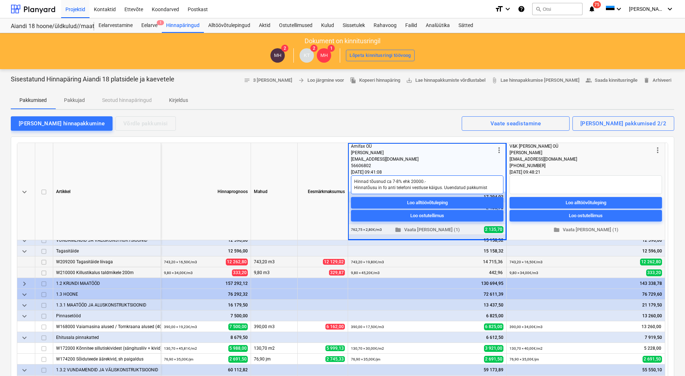
type textarea "Hinnad tõusnud ca 7-8% ehk 20000.- Hinnatõusu in fo anti telefoni vestluse käig…"
type textarea "x"
type textarea "Hinnad tõusnud ca 7-8% ehk 20000.- Hinnatõusu in fo anti telefoni vestluse käig…"
click at [402, 121] on div "[PERSON_NAME] hinnapakkumine Võrdle pakkumisi Kuvatud pakkumised 2/2 Vaate sead…" at bounding box center [343, 123] width 664 height 15
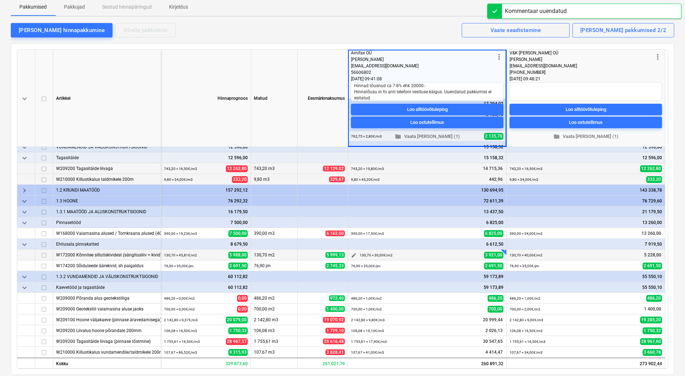
scroll to position [108, 0]
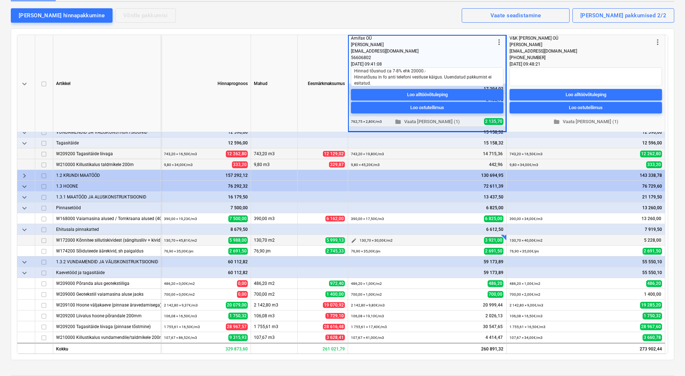
click at [352, 240] on span "edit" at bounding box center [354, 240] width 6 height 6
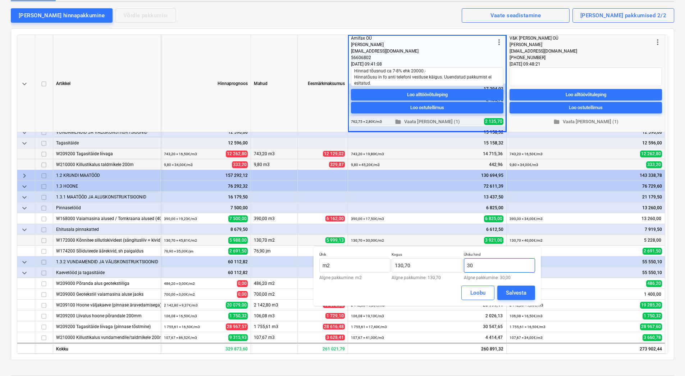
drag, startPoint x: 481, startPoint y: 265, endPoint x: 470, endPoint y: 266, distance: 12.0
click at [470, 266] on input "30" at bounding box center [499, 265] width 71 height 14
click at [507, 291] on div "Salvesta" at bounding box center [516, 292] width 21 height 9
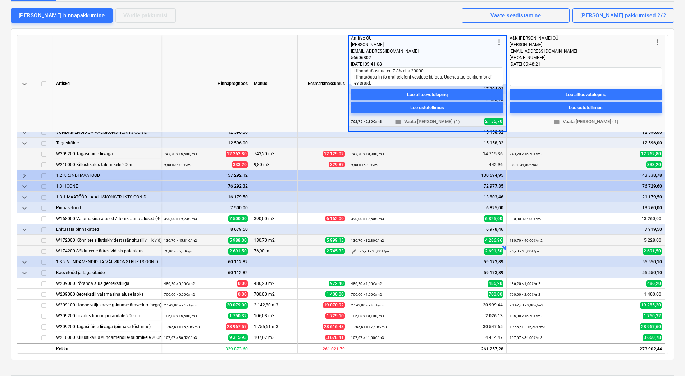
click at [354, 250] on span "edit" at bounding box center [354, 251] width 6 height 6
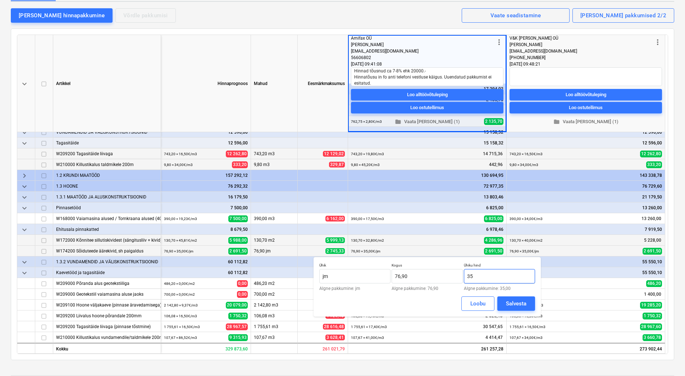
drag, startPoint x: 488, startPoint y: 276, endPoint x: 471, endPoint y: 277, distance: 16.9
click at [471, 277] on input "35" at bounding box center [499, 276] width 71 height 14
click at [517, 302] on div "Salvesta" at bounding box center [516, 303] width 21 height 9
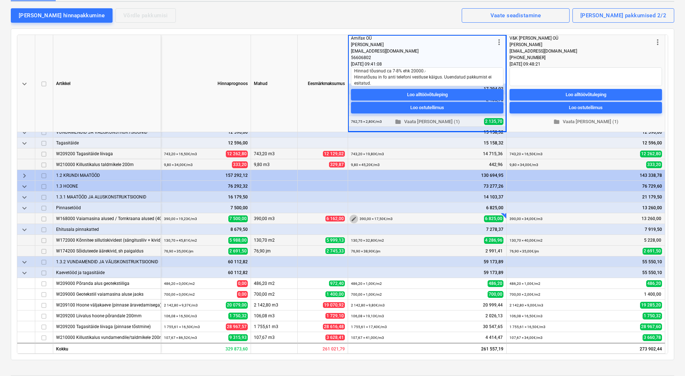
click at [354, 218] on span "edit" at bounding box center [354, 219] width 6 height 6
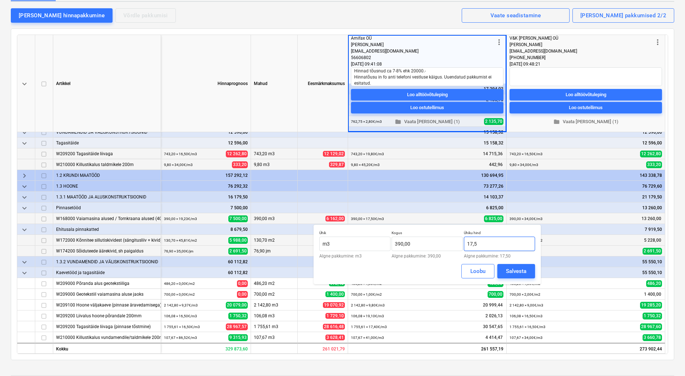
drag, startPoint x: 483, startPoint y: 245, endPoint x: 471, endPoint y: 246, distance: 11.7
click at [471, 246] on input "17,5" at bounding box center [499, 243] width 71 height 14
click at [506, 270] on div "Salvesta" at bounding box center [516, 270] width 21 height 9
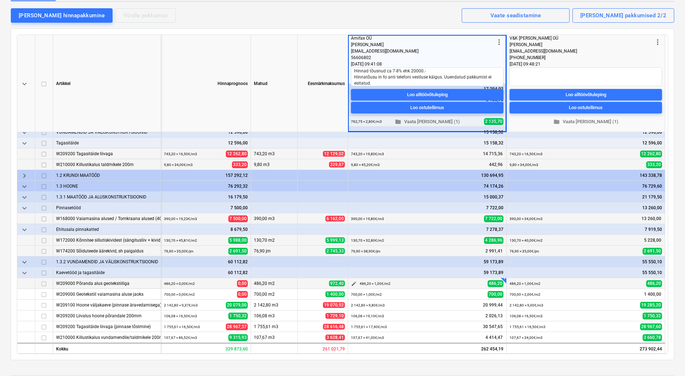
click at [354, 284] on span "edit" at bounding box center [354, 284] width 6 height 6
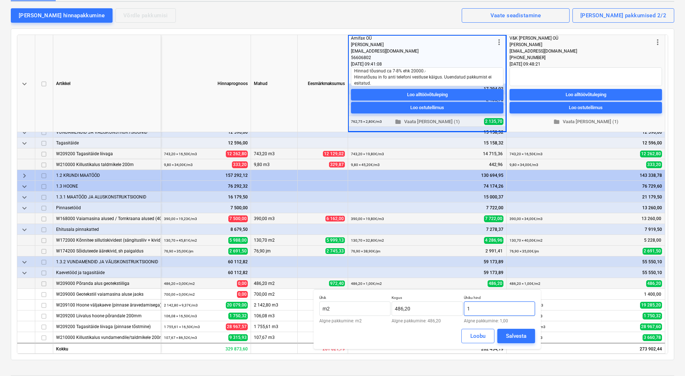
drag, startPoint x: 481, startPoint y: 311, endPoint x: 476, endPoint y: 312, distance: 5.4
click at [476, 312] on input "1" at bounding box center [499, 308] width 71 height 14
click at [510, 334] on div "Salvesta" at bounding box center [516, 335] width 21 height 9
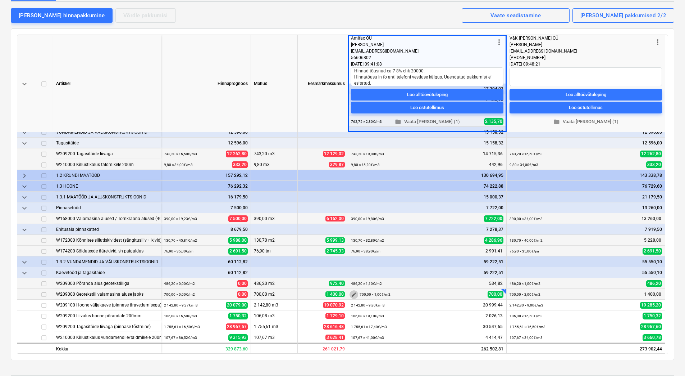
click at [356, 294] on span "edit" at bounding box center [354, 294] width 6 height 6
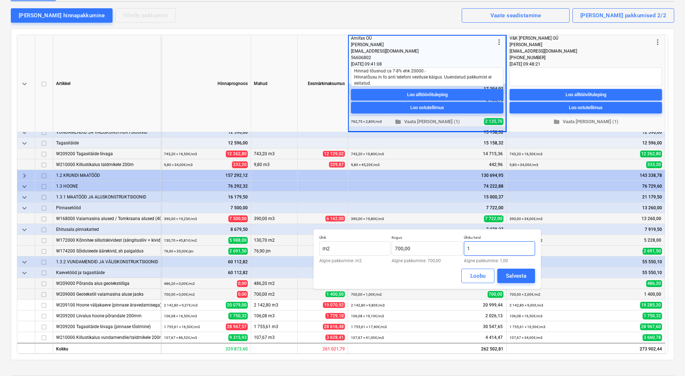
drag, startPoint x: 489, startPoint y: 249, endPoint x: 479, endPoint y: 250, distance: 10.5
click at [479, 250] on input "1" at bounding box center [499, 248] width 71 height 14
click at [508, 272] on div "Salvesta" at bounding box center [516, 275] width 21 height 9
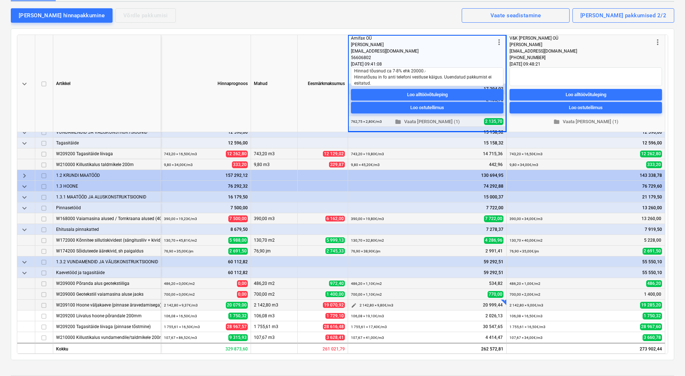
click at [352, 305] on span "edit" at bounding box center [354, 305] width 6 height 6
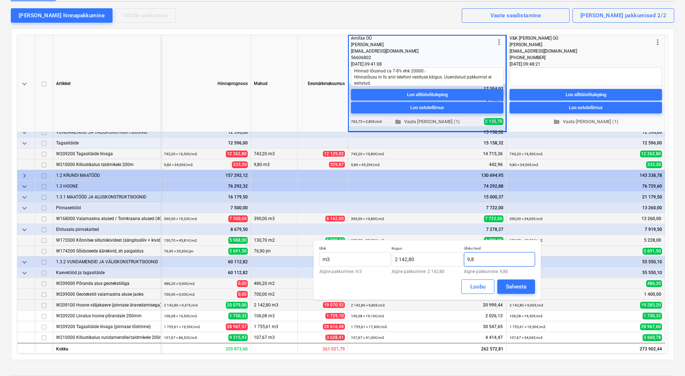
drag, startPoint x: 482, startPoint y: 256, endPoint x: 463, endPoint y: 260, distance: 19.2
click at [463, 260] on div "Ühik m3 Algne pakkumine: m3 Kogus 2 142,80 Algne pakkumine: 2 142,80 Ühiku hind…" at bounding box center [428, 260] width 216 height 28
click at [517, 285] on div "Salvesta" at bounding box center [516, 286] width 21 height 9
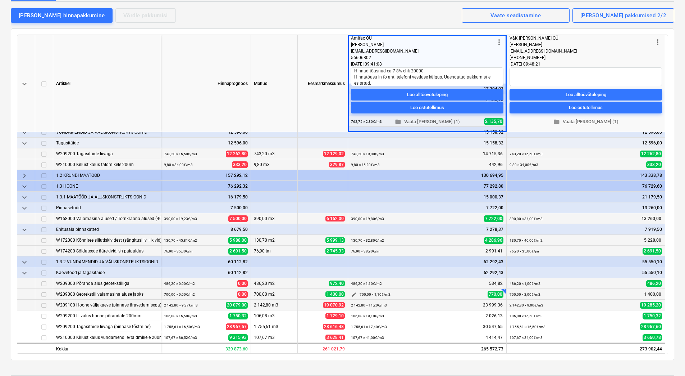
click at [354, 293] on span "edit" at bounding box center [354, 294] width 6 height 6
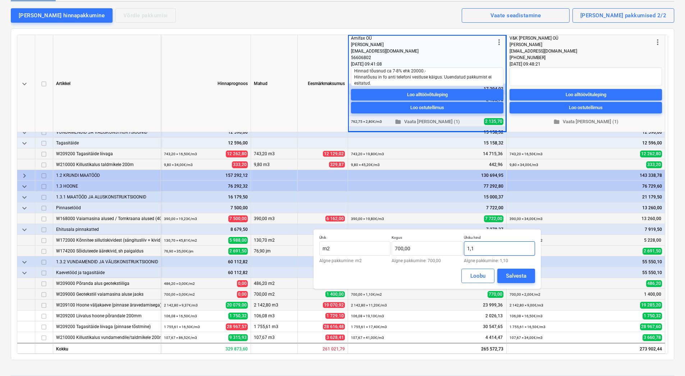
drag, startPoint x: 498, startPoint y: 253, endPoint x: 472, endPoint y: 254, distance: 25.6
click at [472, 254] on input "1,1" at bounding box center [499, 248] width 71 height 14
click at [523, 276] on div "Salvesta" at bounding box center [516, 275] width 21 height 9
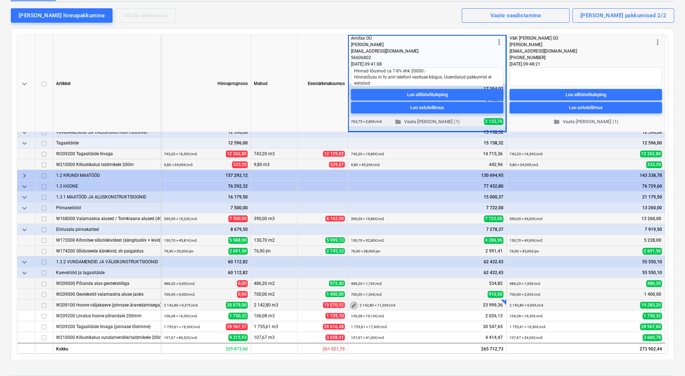
click at [356, 305] on span "edit" at bounding box center [354, 305] width 6 height 6
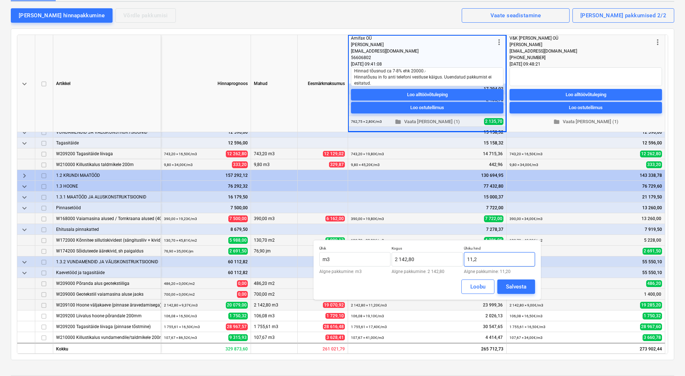
drag, startPoint x: 482, startPoint y: 261, endPoint x: 471, endPoint y: 259, distance: 11.6
click at [471, 259] on input "11,2" at bounding box center [499, 259] width 71 height 14
click at [525, 284] on div "Salvesta" at bounding box center [516, 286] width 21 height 9
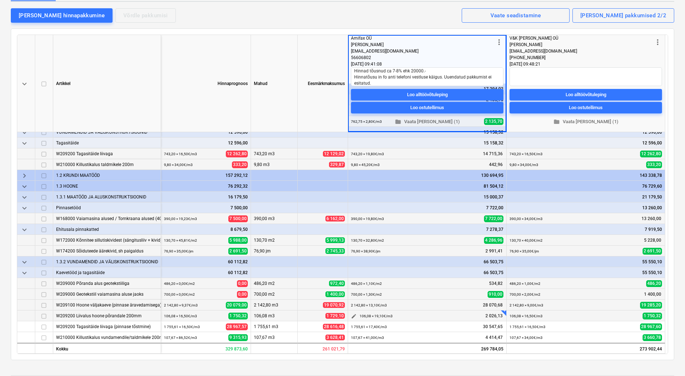
click at [354, 317] on span "edit" at bounding box center [354, 316] width 6 height 6
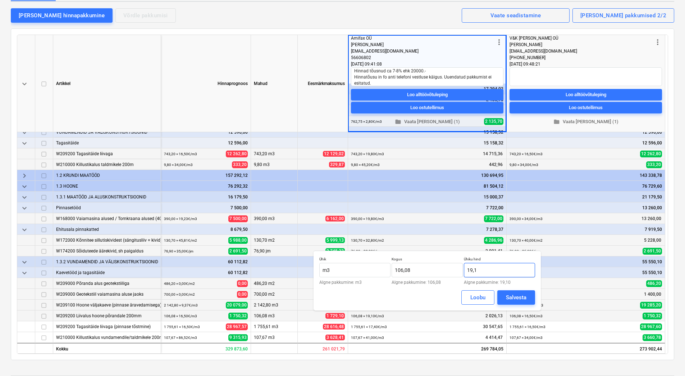
drag, startPoint x: 483, startPoint y: 271, endPoint x: 467, endPoint y: 273, distance: 16.3
click at [467, 273] on input "19,1" at bounding box center [499, 270] width 71 height 14
click at [509, 296] on div "Salvesta" at bounding box center [516, 297] width 21 height 9
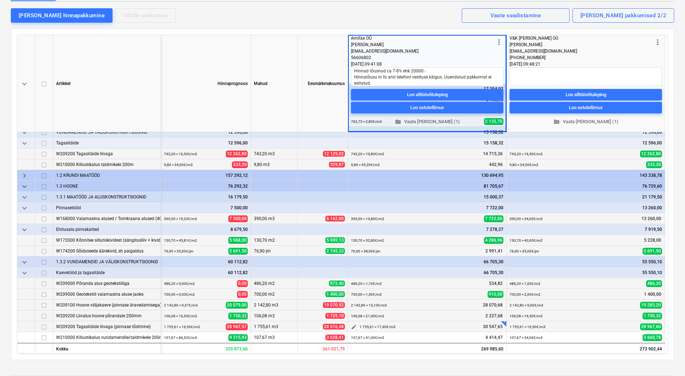
click at [357, 328] on span "edit" at bounding box center [354, 327] width 6 height 6
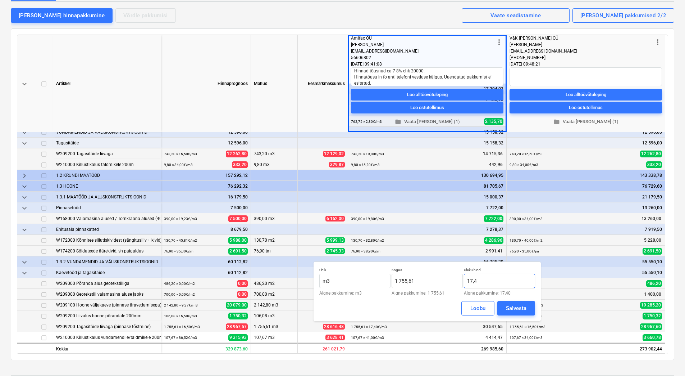
drag, startPoint x: 492, startPoint y: 280, endPoint x: 471, endPoint y: 281, distance: 21.3
click at [471, 281] on input "17,4" at bounding box center [499, 280] width 71 height 14
click at [512, 303] on div "Salvesta" at bounding box center [516, 307] width 21 height 9
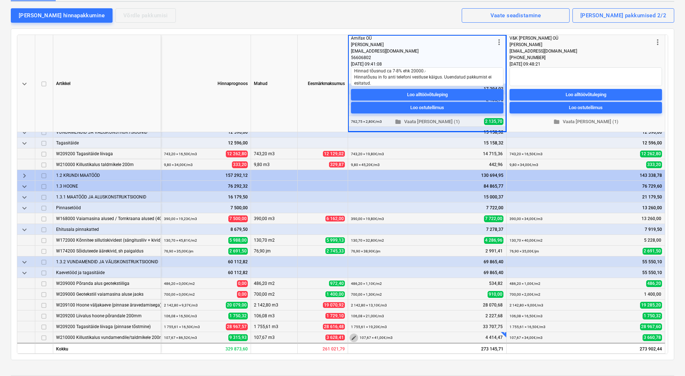
click at [354, 338] on span "edit" at bounding box center [354, 338] width 6 height 6
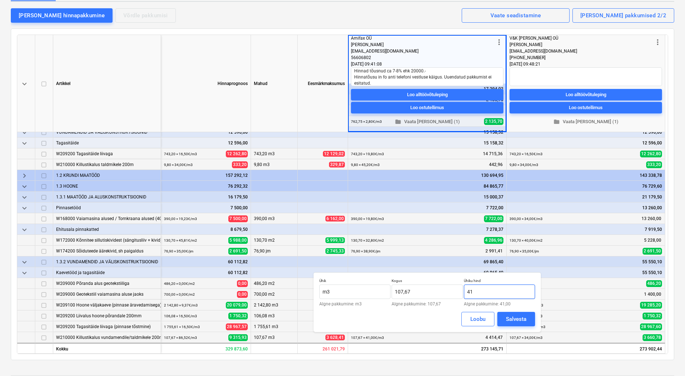
drag, startPoint x: 487, startPoint y: 293, endPoint x: 470, endPoint y: 293, distance: 16.6
click at [470, 293] on input "41" at bounding box center [499, 291] width 71 height 14
click at [516, 318] on div "Salvesta" at bounding box center [516, 318] width 21 height 9
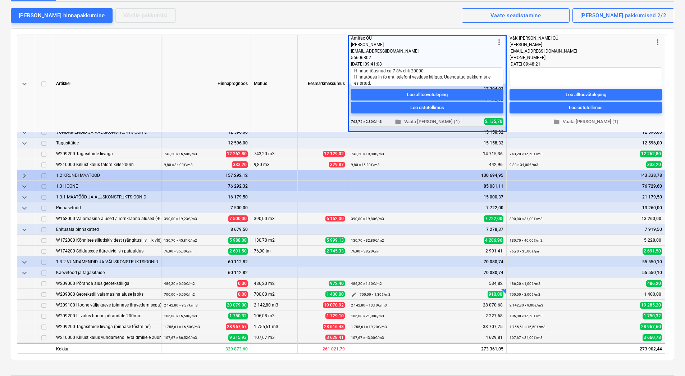
click at [353, 295] on span "edit" at bounding box center [354, 294] width 6 height 6
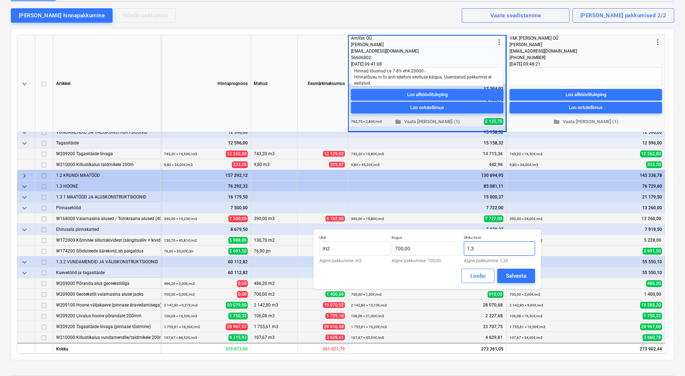
drag, startPoint x: 476, startPoint y: 248, endPoint x: 471, endPoint y: 249, distance: 5.1
click at [471, 249] on input "1,3" at bounding box center [499, 248] width 71 height 14
click at [515, 273] on div "Salvesta" at bounding box center [516, 275] width 21 height 9
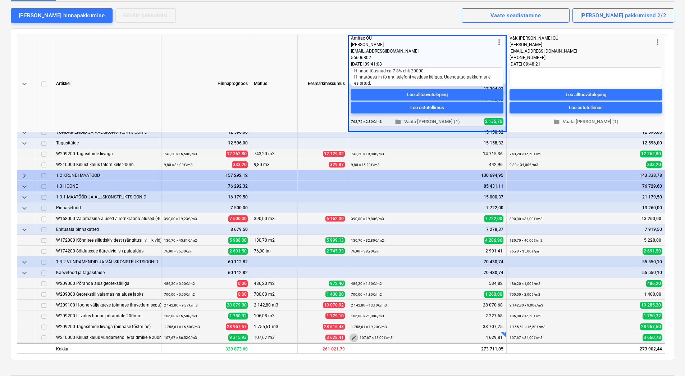
click at [356, 335] on span "edit" at bounding box center [354, 338] width 6 height 6
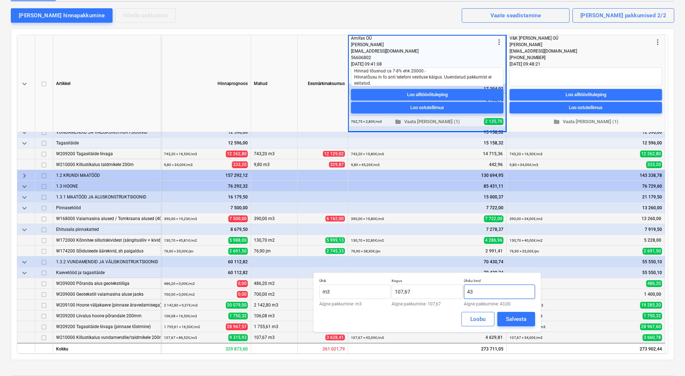
drag, startPoint x: 480, startPoint y: 291, endPoint x: 472, endPoint y: 291, distance: 8.3
click at [472, 291] on input "43" at bounding box center [499, 291] width 71 height 14
click at [524, 316] on div "Salvesta" at bounding box center [516, 318] width 21 height 9
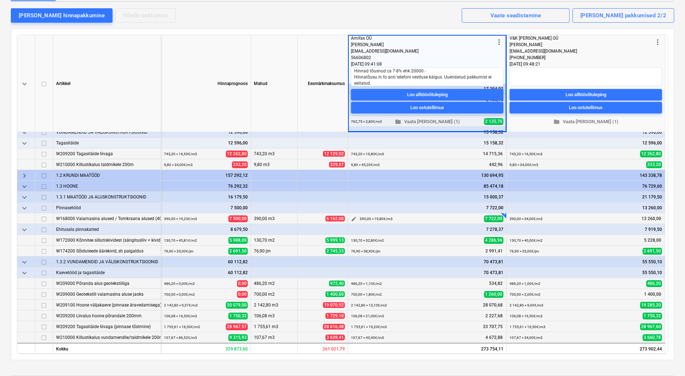
click at [352, 219] on span "edit" at bounding box center [354, 219] width 6 height 6
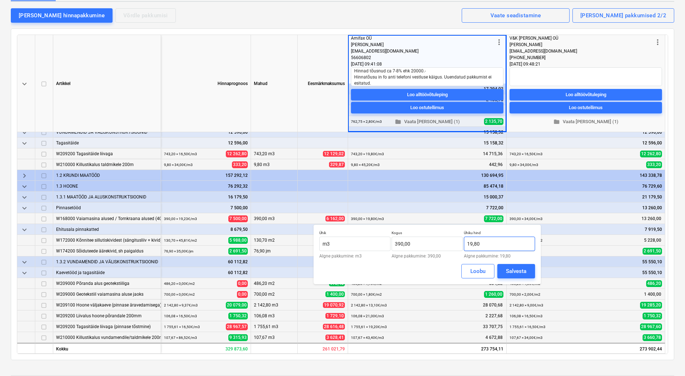
click at [476, 243] on input "19,80" at bounding box center [499, 243] width 71 height 14
click at [511, 272] on div "Salvesta" at bounding box center [516, 270] width 21 height 9
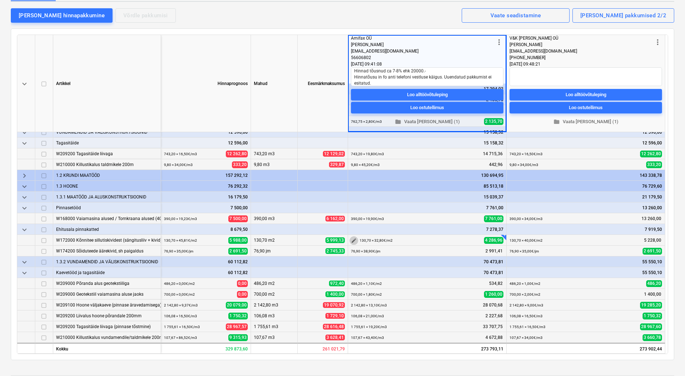
click at [354, 239] on span "edit" at bounding box center [354, 240] width 6 height 6
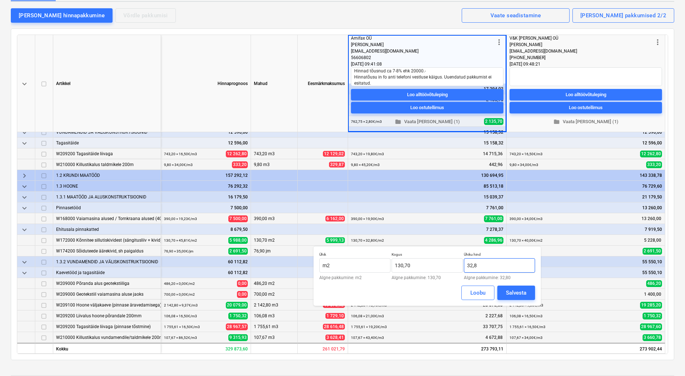
click at [472, 264] on input "32,8" at bounding box center [499, 265] width 71 height 14
click at [511, 289] on div "Salvesta" at bounding box center [516, 292] width 21 height 9
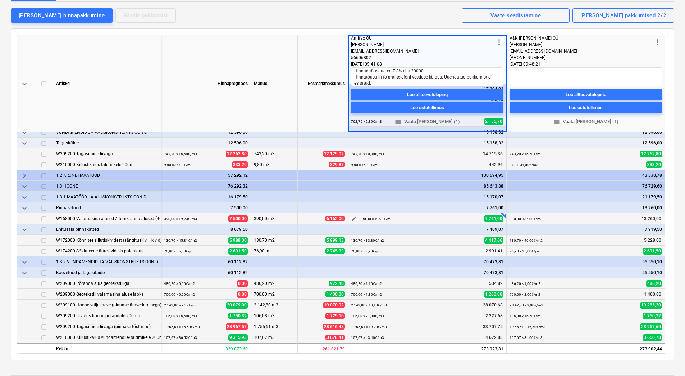
click at [354, 217] on span "edit" at bounding box center [354, 219] width 6 height 6
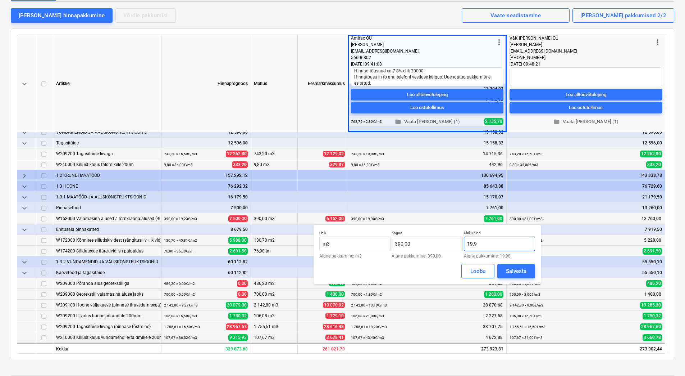
drag, startPoint x: 482, startPoint y: 245, endPoint x: 467, endPoint y: 245, distance: 14.8
click at [467, 245] on input "19,9" at bounding box center [499, 243] width 71 height 14
click at [512, 272] on div "Salvesta" at bounding box center [516, 270] width 21 height 9
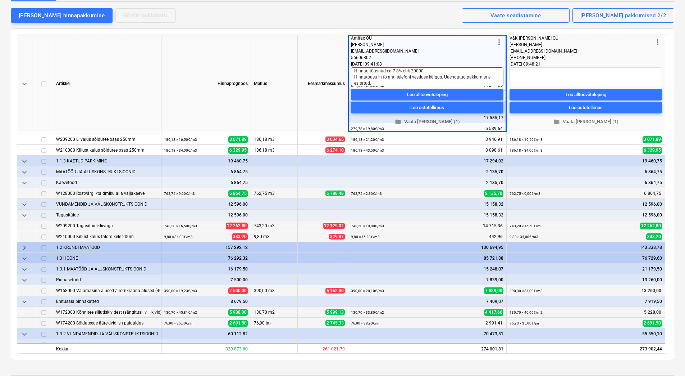
scroll to position [0, 0]
drag, startPoint x: 372, startPoint y: 79, endPoint x: 354, endPoint y: 70, distance: 19.5
click at [354, 70] on textarea "Hinnad tõusnud ca 7-8% ehk 20000.- Hinnatõusu in fo anti telefoni vestluse käig…" at bounding box center [427, 76] width 153 height 19
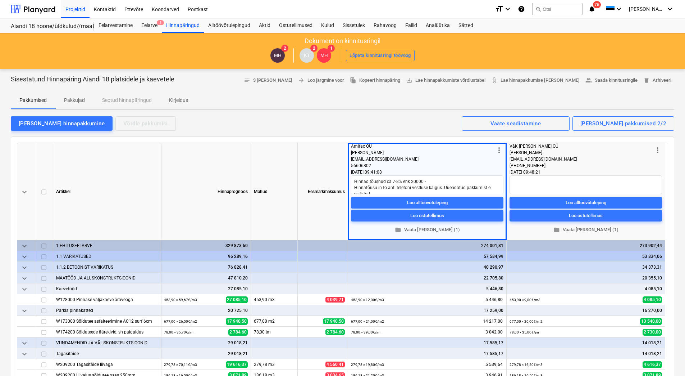
click at [34, 101] on p "Pakkumised" at bounding box center [32, 100] width 27 height 8
click at [182, 103] on p "Kirjeldus" at bounding box center [178, 100] width 19 height 8
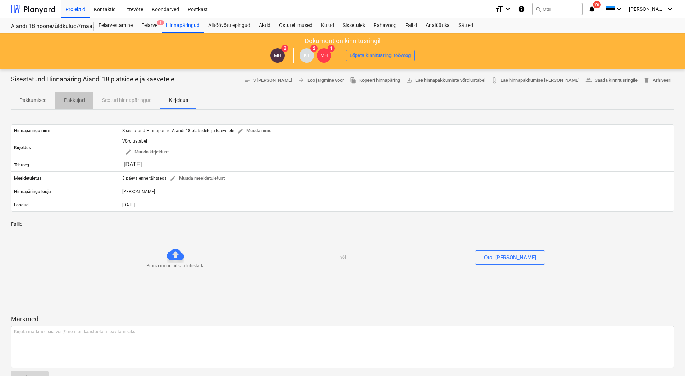
click at [79, 102] on p "Pakkujad" at bounding box center [74, 100] width 21 height 8
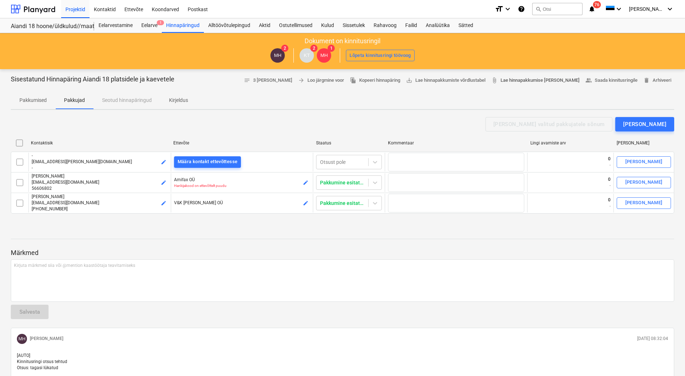
click at [541, 82] on span "attach_file Lae hinnapakkumise [PERSON_NAME]" at bounding box center [536, 80] width 89 height 8
click at [41, 104] on span "Pakkumised" at bounding box center [33, 100] width 45 height 12
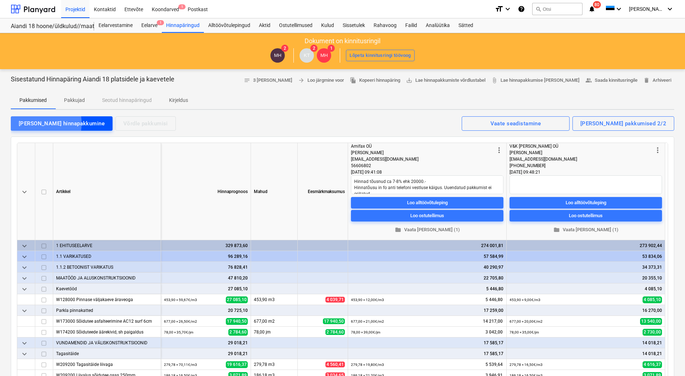
click at [33, 123] on div "[PERSON_NAME] hinnapakkumine" at bounding box center [62, 123] width 86 height 9
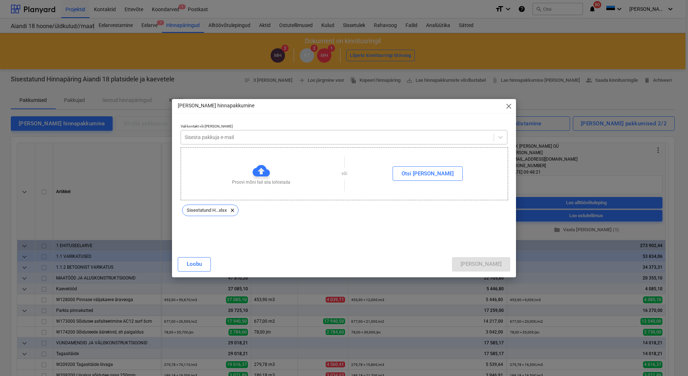
click at [225, 140] on div at bounding box center [337, 136] width 305 height 7
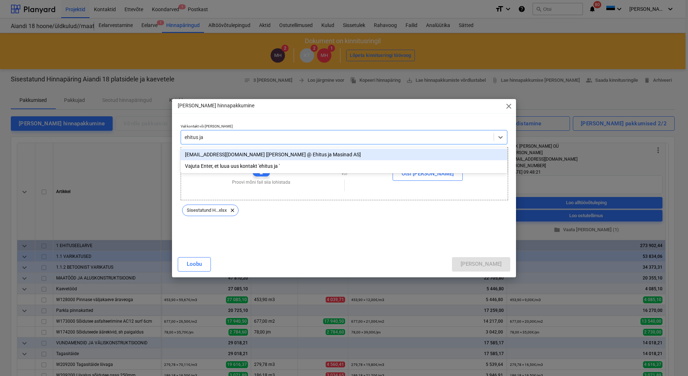
click at [223, 157] on div "[EMAIL_ADDRESS][DOMAIN_NAME] [[PERSON_NAME] @ Ehitus ja Masinad AS]" at bounding box center [344, 155] width 327 height 12
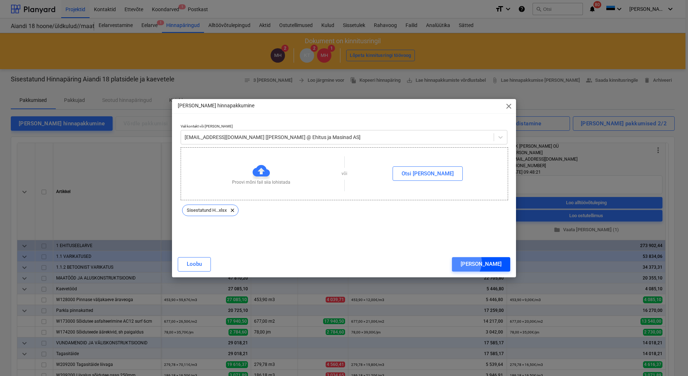
click at [491, 262] on button "[PERSON_NAME]" at bounding box center [481, 264] width 58 height 14
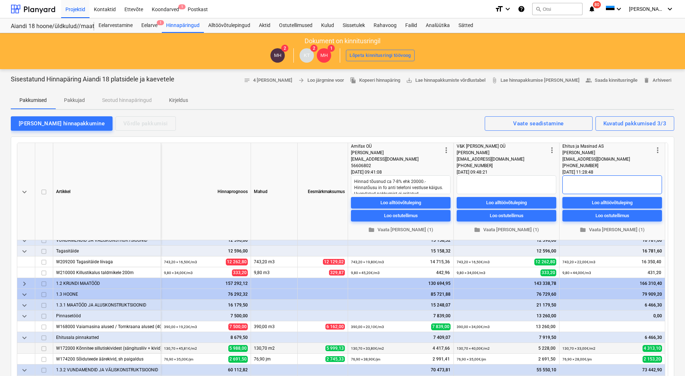
click at [585, 186] on textarea at bounding box center [613, 184] width 100 height 19
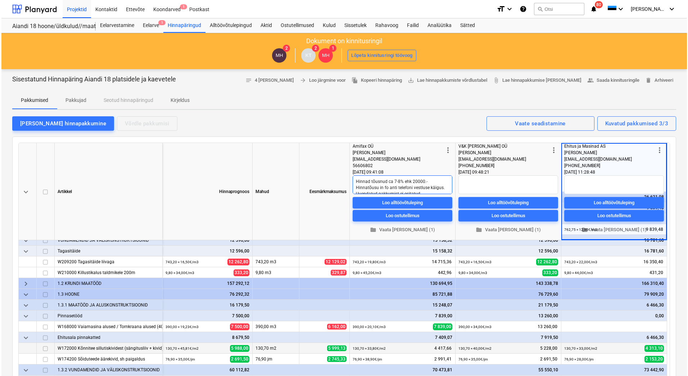
scroll to position [4, 0]
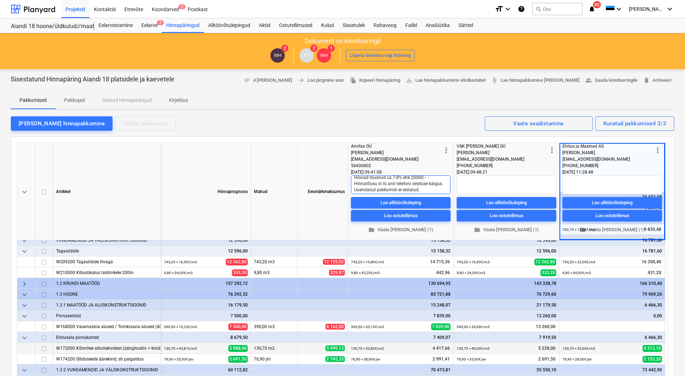
click at [383, 183] on textarea "Hinnad tõusnud ca 7-8% ehk 20000.- Hinnatõusu in fo anti telefoni vestluse käig…" at bounding box center [401, 184] width 100 height 19
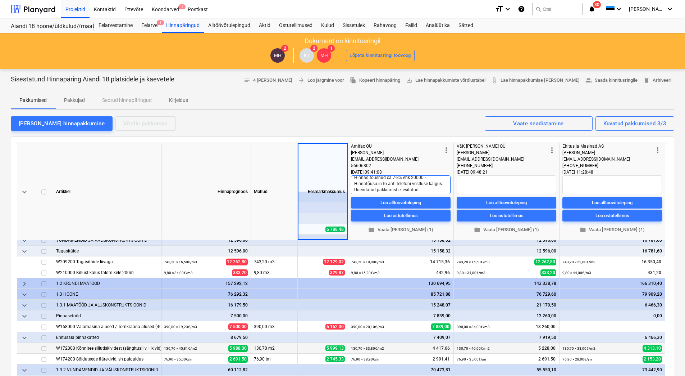
click at [381, 183] on textarea "Hinnad tõusnud ca 7-8% ehk 20000.- Hinnatõusu in fo anti telefoni vestluse käig…" at bounding box center [401, 184] width 100 height 19
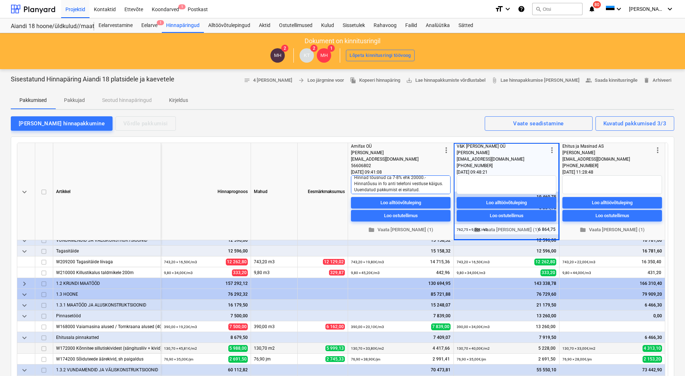
click at [382, 182] on textarea "Hinnad tõusnud ca 7-8% ehk 20000.- Hinnatõusu in fo anti telefoni vestluse käig…" at bounding box center [401, 184] width 100 height 19
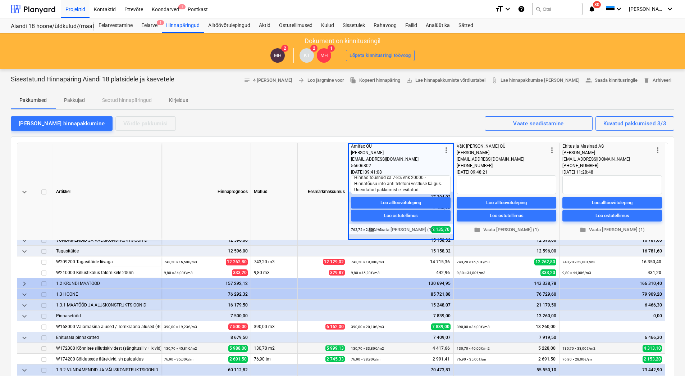
click at [341, 118] on div "[PERSON_NAME] hinnapakkumine Võrdle pakkumisi Kuvatud pakkumised 3/3 Vaate sead…" at bounding box center [343, 123] width 664 height 15
click at [44, 9] on div at bounding box center [33, 9] width 45 height 18
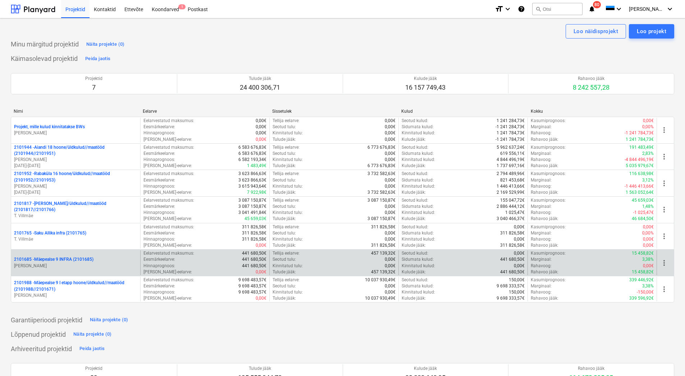
click at [80, 264] on p "[PERSON_NAME]" at bounding box center [75, 266] width 123 height 6
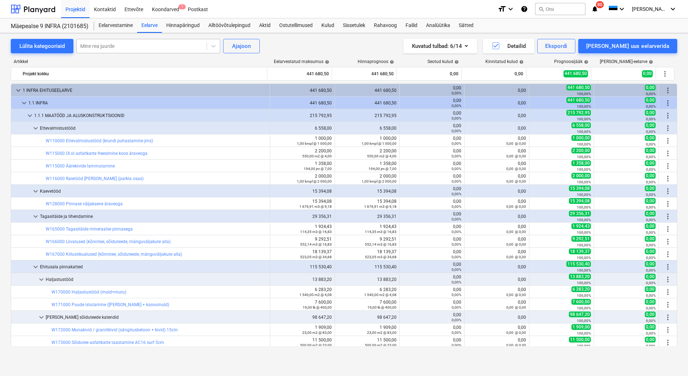
click at [117, 46] on div at bounding box center [141, 45] width 123 height 7
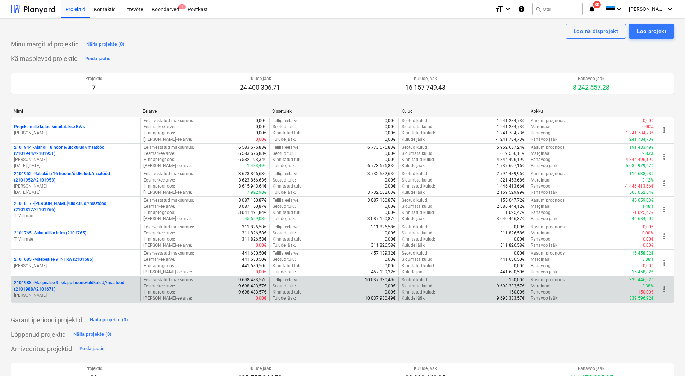
click at [62, 286] on p "2101988 - Mäepealse 9 I etapp hoone/üldkulud//maatööd (2101988//2101671)" at bounding box center [75, 286] width 123 height 12
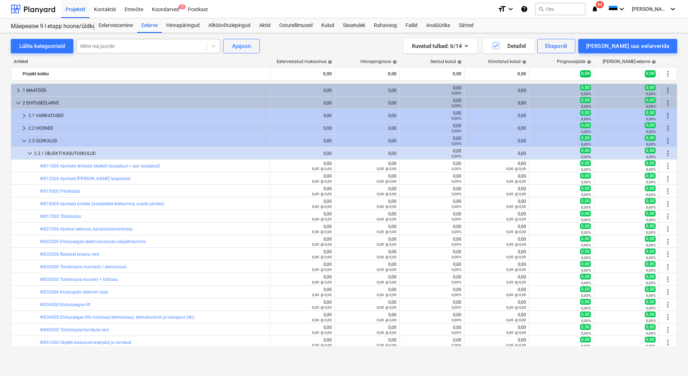
click at [118, 46] on div at bounding box center [141, 45] width 123 height 7
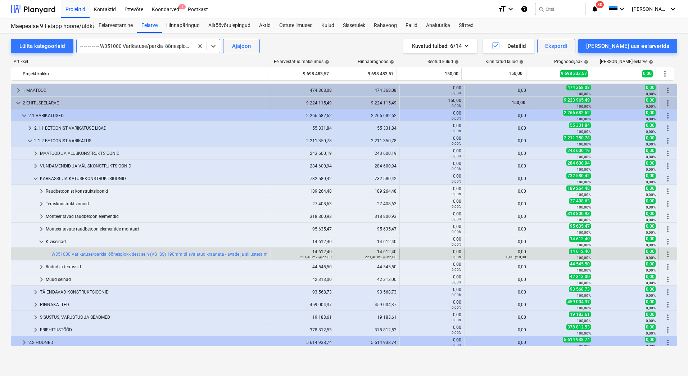
scroll to position [164, 0]
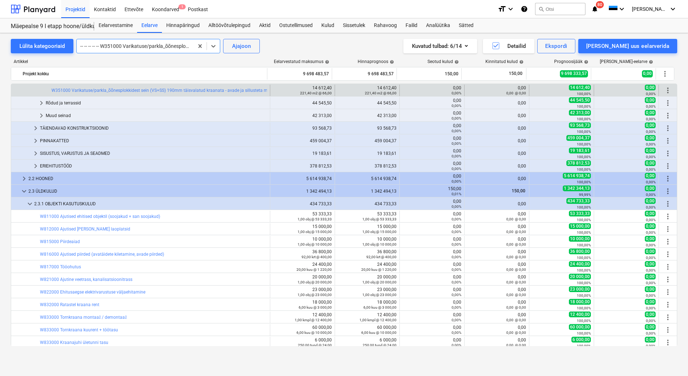
click at [158, 50] on div at bounding box center [135, 45] width 110 height 7
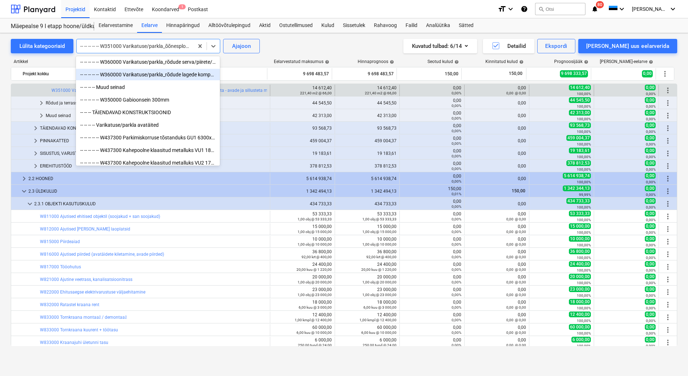
scroll to position [2603, 0]
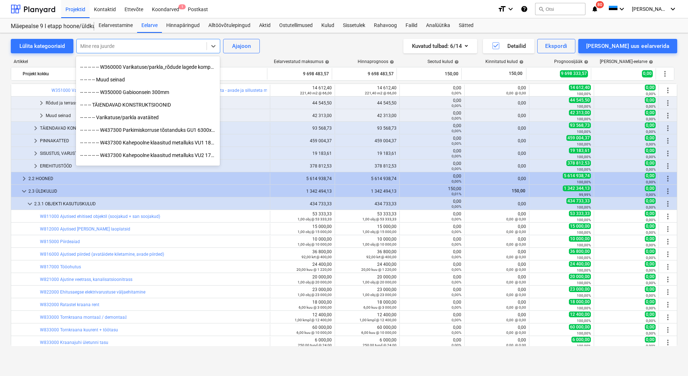
click at [200, 47] on div at bounding box center [141, 45] width 123 height 7
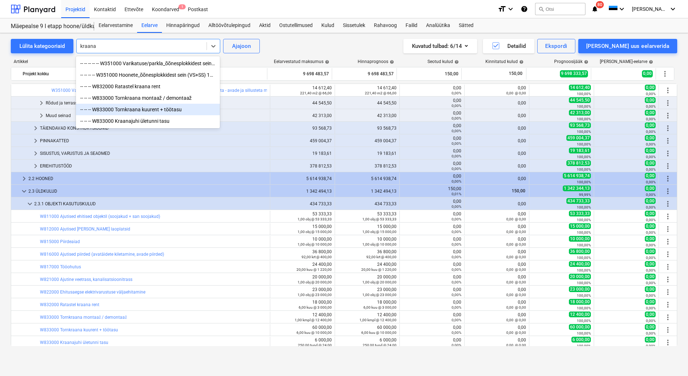
click at [159, 109] on div "-- -- -- W833000 Tornkraana kuurent + töötasu" at bounding box center [148, 110] width 144 height 12
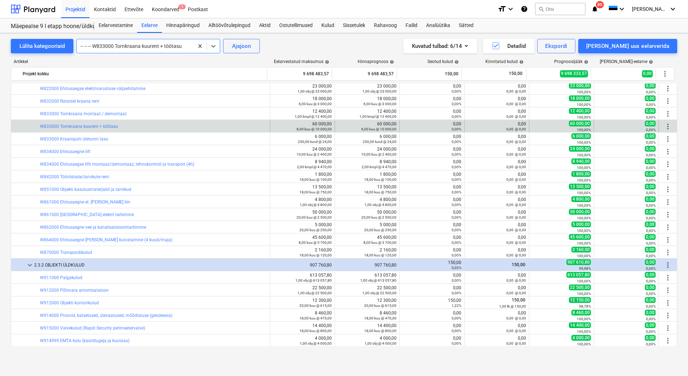
scroll to position [475, 0]
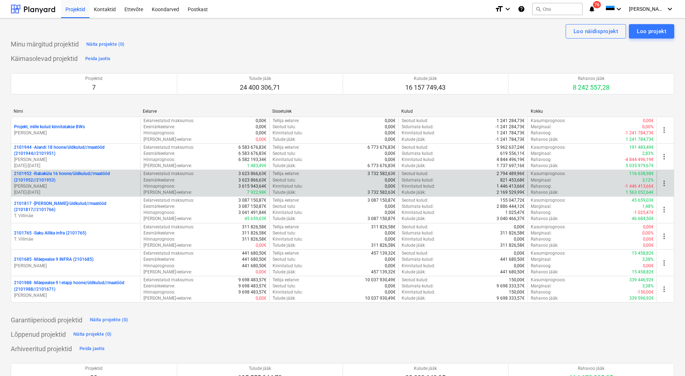
click at [83, 185] on p "[PERSON_NAME]" at bounding box center [75, 186] width 123 height 6
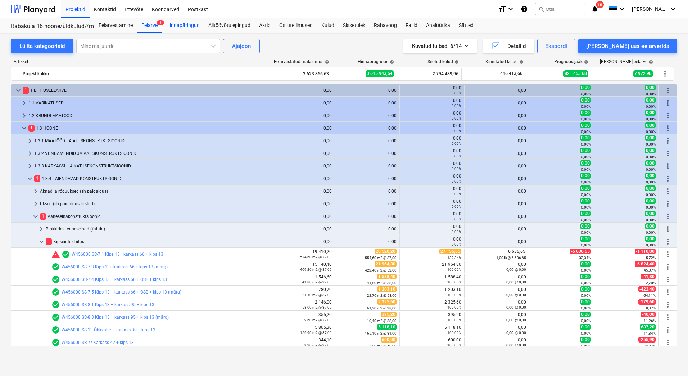
click at [185, 22] on div "Hinnapäringud" at bounding box center [183, 25] width 42 height 14
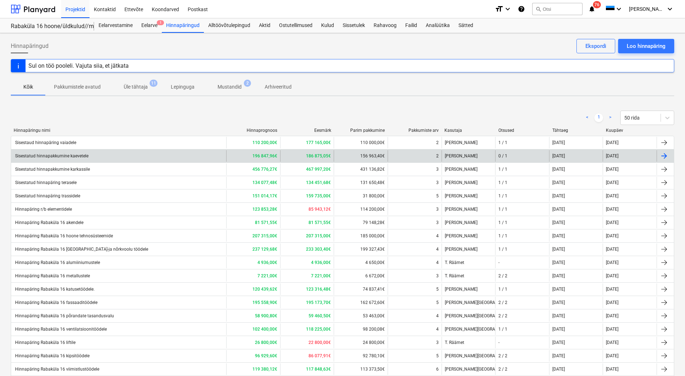
click at [115, 157] on div "Sisestatud hinnapakkumine kaevetele" at bounding box center [118, 156] width 215 height 12
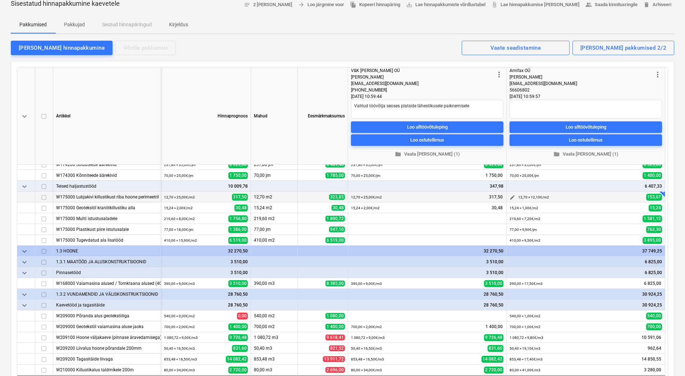
scroll to position [108, 0]
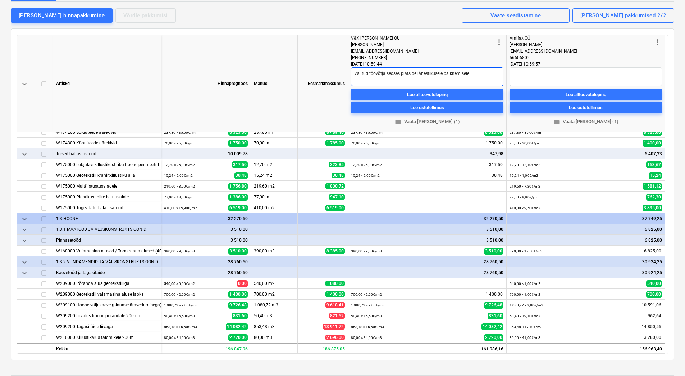
click at [471, 71] on textarea "Valitud töövõtja seoses platside lähestikusele paiknemisele" at bounding box center [427, 76] width 153 height 19
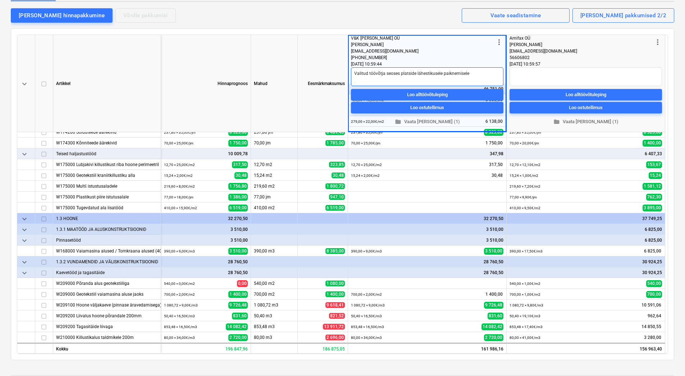
type textarea "x"
type textarea "Valitud töövõtja seoses platside lähestikusele paiknemisele."
type textarea "x"
type textarea "Valitud töövõtja seoses platside lähestikusele paiknemisele."
type textarea "x"
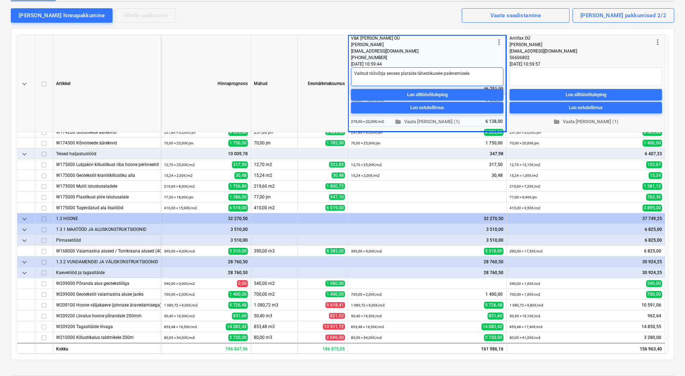
type textarea "Valitud töövõtja seoses platside lähestikusele paiknemisele."
type textarea "x"
type textarea "Valitud töövõtja seoses platside lähestikusele paiknemisele"
type textarea "x"
type textarea "Valitud töövõtja seoses platside lähestikusele paiknemisele"
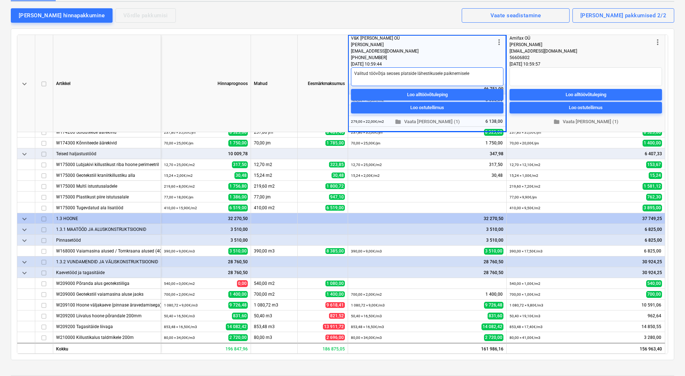
type textarea "x"
type textarea "Valitud töövõtja seoses platside lähestikusele paiknemisele ja"
type textarea "x"
type textarea "Valitud töövõtja seoses platside lähestikusele paiknemisele ja"
type textarea "x"
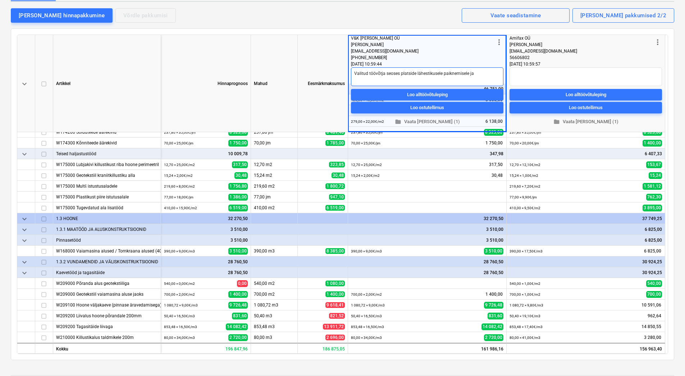
type textarea "Valitud töövõtja seoses platside lähestikusele paiknemisele j"
type textarea "x"
type textarea "Valitud töövõtja seoses platside lähestikusele paiknemisele"
type textarea "x"
type textarea "Valitud töövõtja seoses platside lähestikusele paiknemisele"
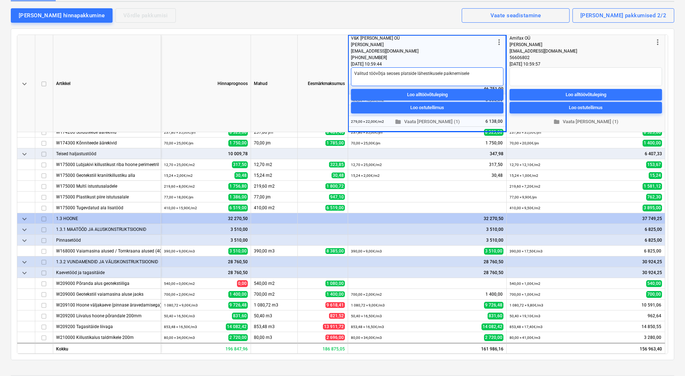
type textarea "x"
type textarea "Valitud töövõtja seoses platside lähestikusele paiknemisele."
click at [401, 73] on textarea "Valitud töövõtja seoses platside lähestikusele paiknemisele." at bounding box center [427, 76] width 153 height 19
type textarea "x"
type textarea "Valitud töövõtja seoses Aplatside lähestikusele paiknemisele."
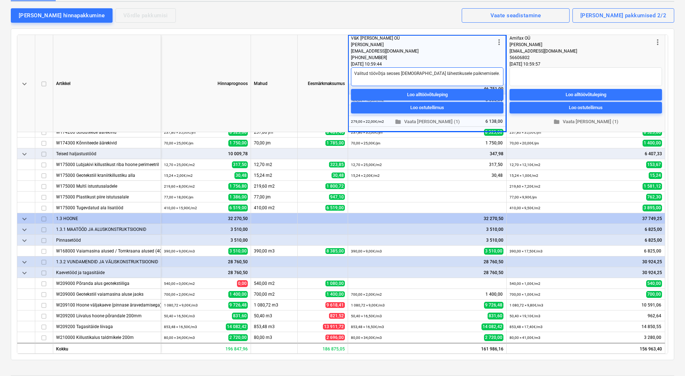
type textarea "x"
type textarea "Valitud töövõtja seoses Aiplatside lähestikusele paiknemisele."
type textarea "x"
type textarea "Valitud töövõtja seoses Aiaplatside lähestikusele paiknemisele."
type textarea "x"
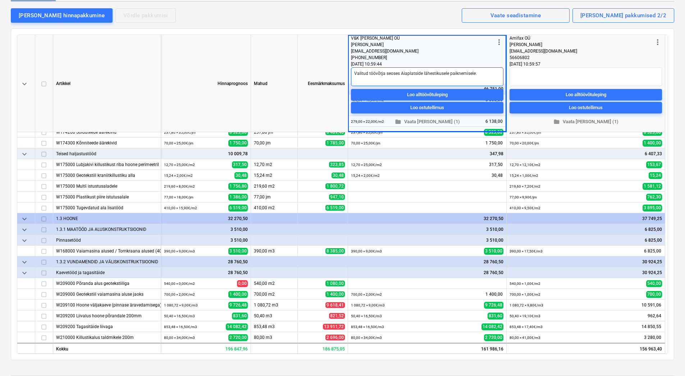
type textarea "Valitud töövõtja seoses Aianplatside lähestikusele paiknemisele."
type textarea "x"
type textarea "Valitud töövõtja seoses Aiandplatside lähestikusele paiknemisele."
type textarea "x"
type textarea "Valitud töövõtja seoses Aiandiplatside lähestikusele paiknemisele."
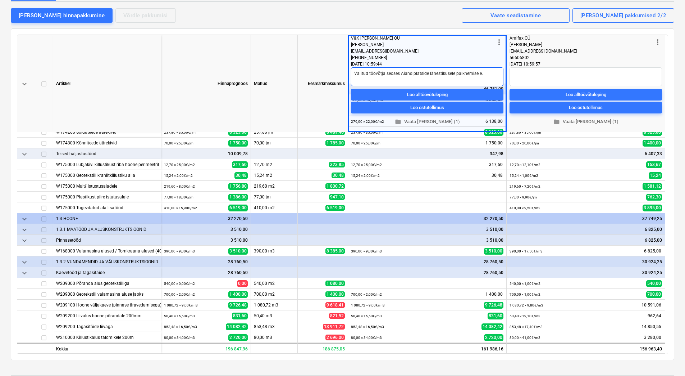
type textarea "x"
type textarea "Valitud töövõtja seoses Aiandi platside lähestikusele paiknemisele."
type textarea "x"
type textarea "Valitud töövõtja seoses Aiandi 1platside lähestikusele paiknemisele."
type textarea "x"
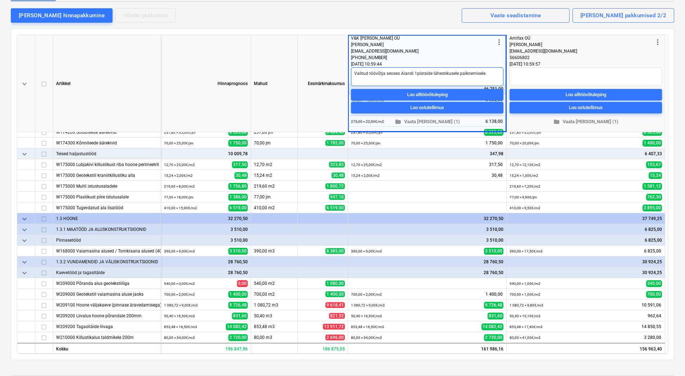
type textarea "Valitud töövõtja seoses Aiandi 18platside lähestikusele paiknemisele."
type textarea "x"
type textarea "Valitud töövõtja seoses Aiandi 18 platside lähestikusele paiknemisele."
type textarea "x"
type textarea "Valitud töövõtja seoses Aiandi 18 jplatside lähestikusele paiknemisele."
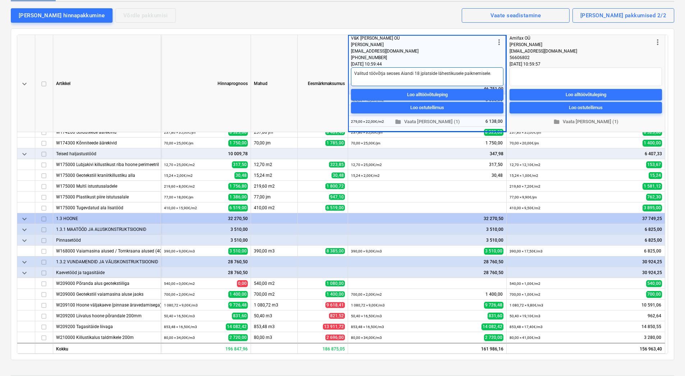
type textarea "x"
type textarea "Valitud töövõtja seoses Aiandi 18 japlatside lähestikusele paiknemisele."
type textarea "x"
type textarea "Valitud töövõtja seoses Aiandi 18 ja platside lähestikusele paiknemisele."
type textarea "x"
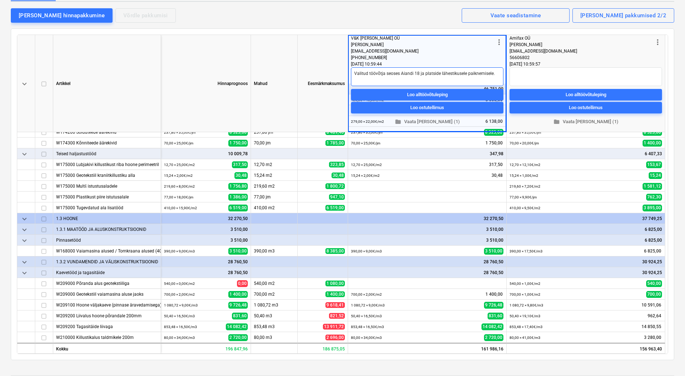
type textarea "Valitud töövõtja seoses Aiandi 18 ja Rplatside lähestikusele paiknemisele."
type textarea "x"
type textarea "Valitud töövõtja seoses Aiandi 18 ja Raplatside lähestikusele paiknemisele."
type textarea "x"
type textarea "Valitud töövõtja seoses Aiandi 18 ja Rabplatside lähestikusele paiknemisele."
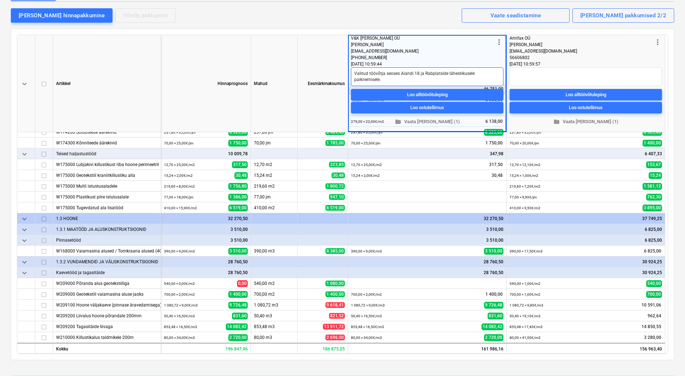
type textarea "x"
type textarea "Valitud töövõtja seoses Aiandi 18 ja Rabaplatside lähestikusele paiknemisele."
type textarea "x"
type textarea "Valitud töövõtja seoses Aiandi 18 ja Rabaküplatside lähestikusele paiknemisele."
type textarea "x"
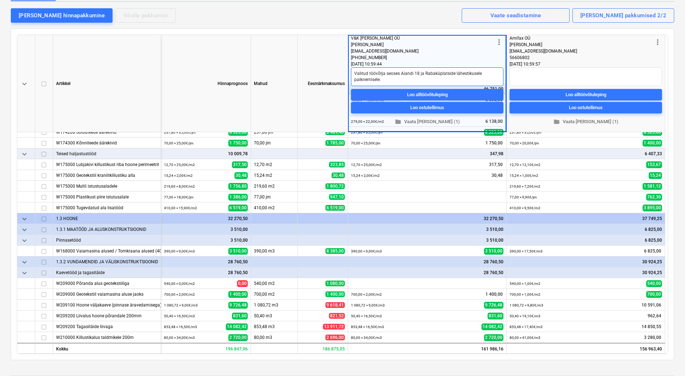
type textarea "Valitud töövõtja seoses Aiandi 18 ja Rabakülplatside lähestikusele paiknemisele."
type textarea "x"
type textarea "Valitud töövõtja seoses Aiandi 18 ja Rabakülaplatside lähestikusele paiknemisel…"
type textarea "x"
type textarea "Valitud töövõtja seoses Aiandi 18 ja Rabaküla platside lähestikusele paiknemise…"
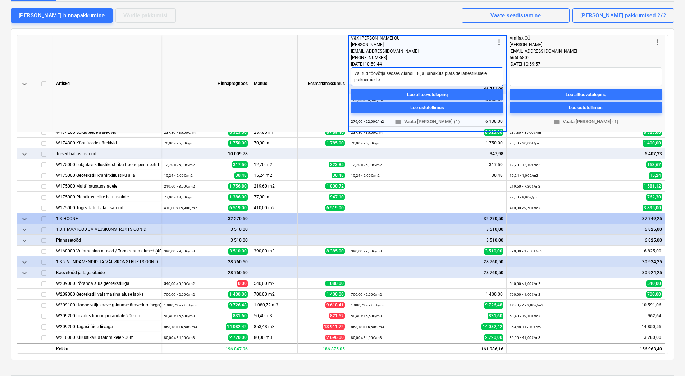
type textarea "x"
type textarea "Valitud töövõtja seoses Aiandi 18 ja Rabaküla 1platside lähestikusele paiknemis…"
type textarea "x"
type textarea "Valitud töövõtja seoses Aiandi 18 ja Rabaküla 16platside lähestikusele paiknemi…"
type textarea "x"
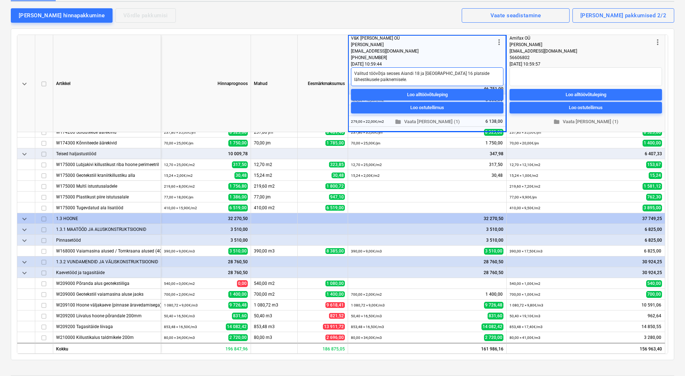
type textarea "Valitud töövõtja seoses Aiandi 18 ja Rabaküla 16 platside lähestikusele paiknem…"
click at [290, 32] on div "keyboard_arrow_down Artikkel Hinnaprognoos Mahud Eesmärkmaksumus more_vert V&K …" at bounding box center [343, 193] width 664 height 331
type textarea "x"
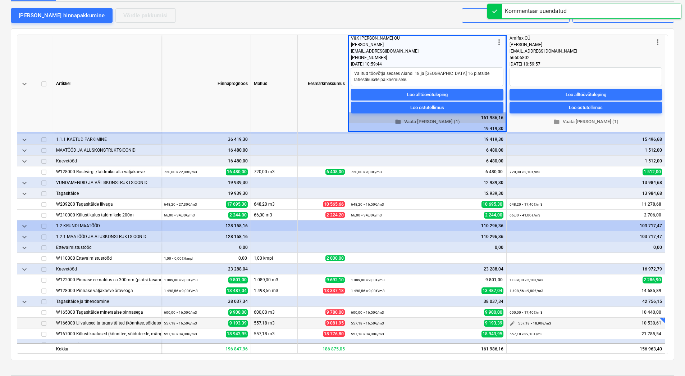
scroll to position [0, 0]
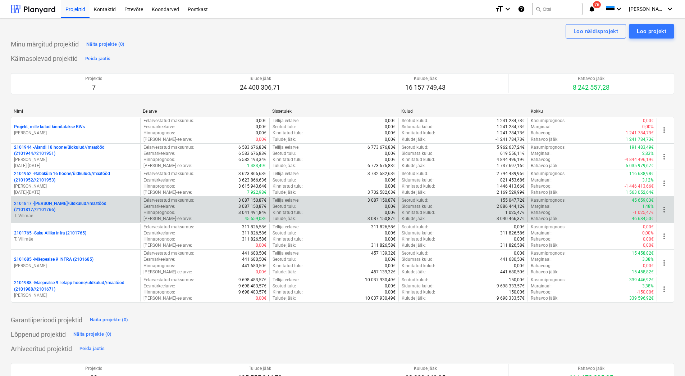
click at [71, 212] on p "2101817 - Saku I hoone/üldkulud//maatööd (2101817//2101766)" at bounding box center [75, 206] width 123 height 12
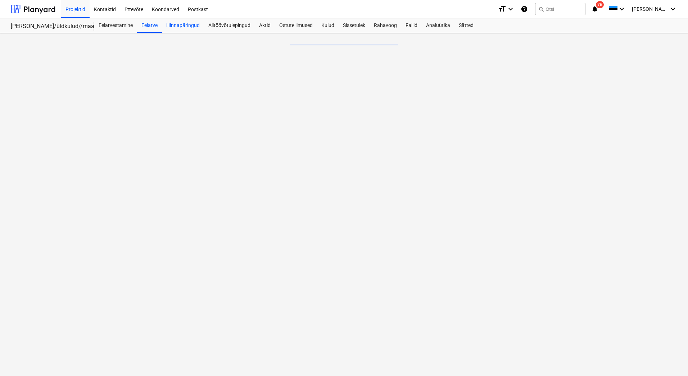
click at [178, 21] on div "Hinnapäringud" at bounding box center [183, 25] width 42 height 14
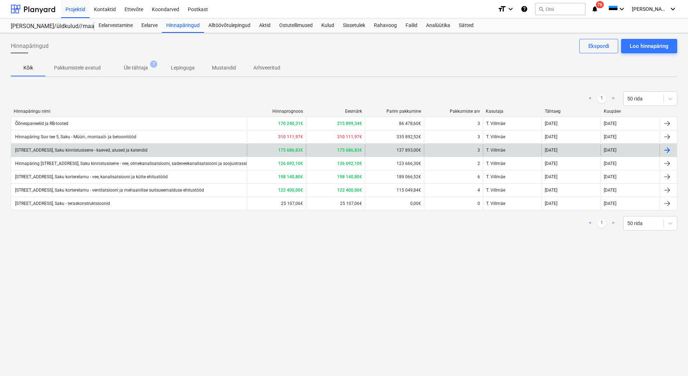
click at [146, 153] on div "Hinnapäring Soo tee 5, Saku kinnistusisene - kaeved, alused ja katendid" at bounding box center [129, 150] width 236 height 12
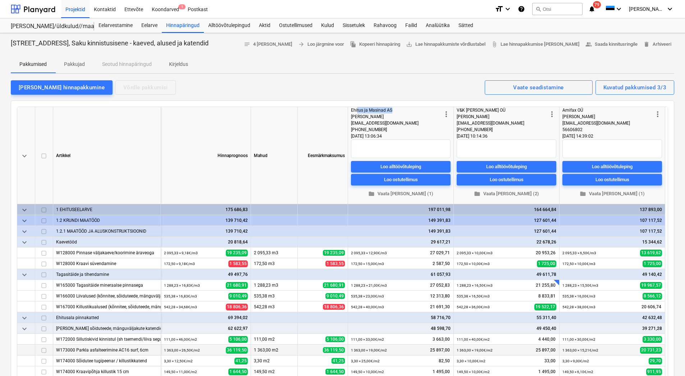
drag, startPoint x: 393, startPoint y: 108, endPoint x: 357, endPoint y: 108, distance: 35.3
click at [357, 108] on div "Ehitus ja Masinad AS" at bounding box center [396, 110] width 91 height 6
